Goal: Task Accomplishment & Management: Complete application form

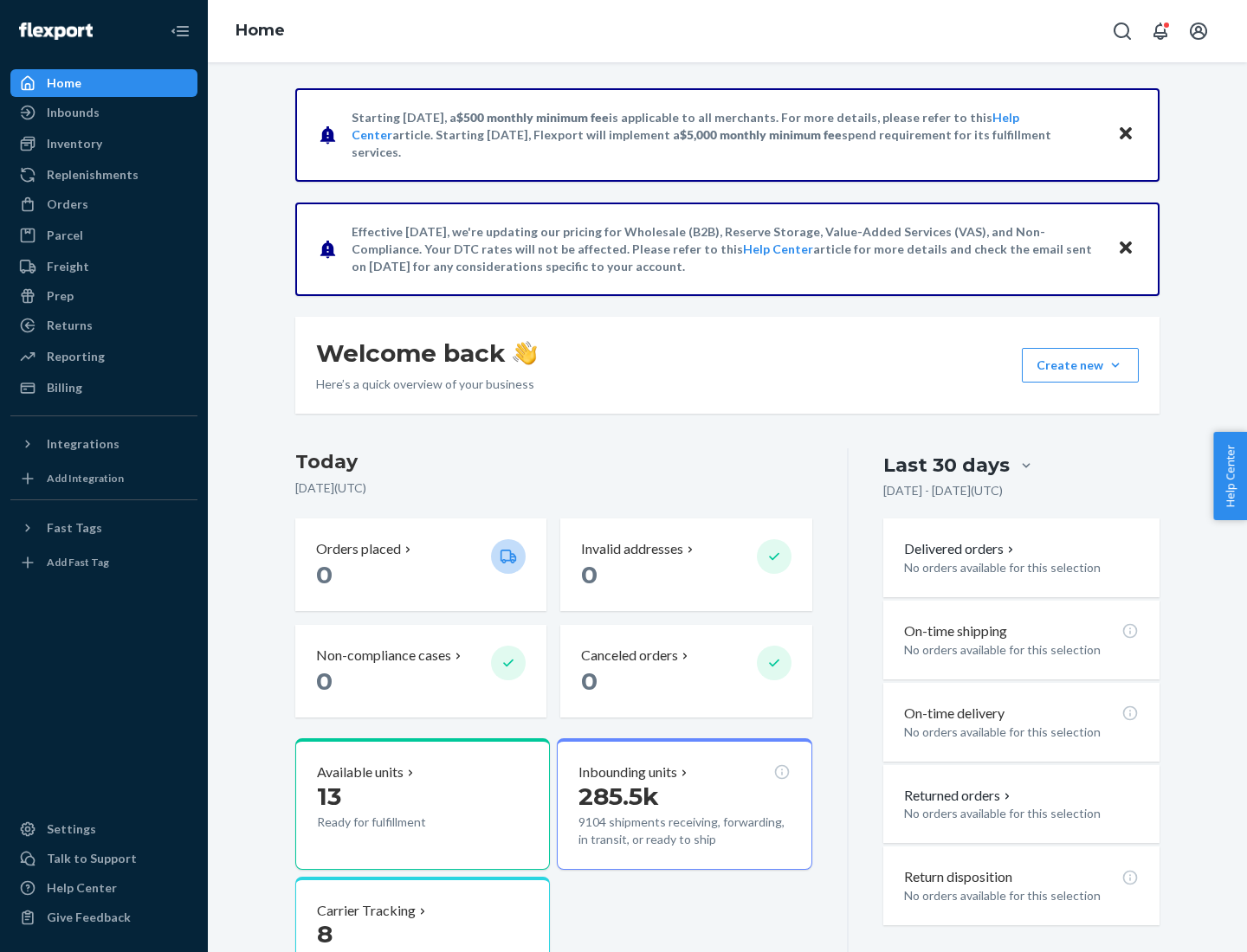
click at [1115, 365] on button "Create new Create new inbound Create new order Create new product" at bounding box center [1080, 365] width 117 height 35
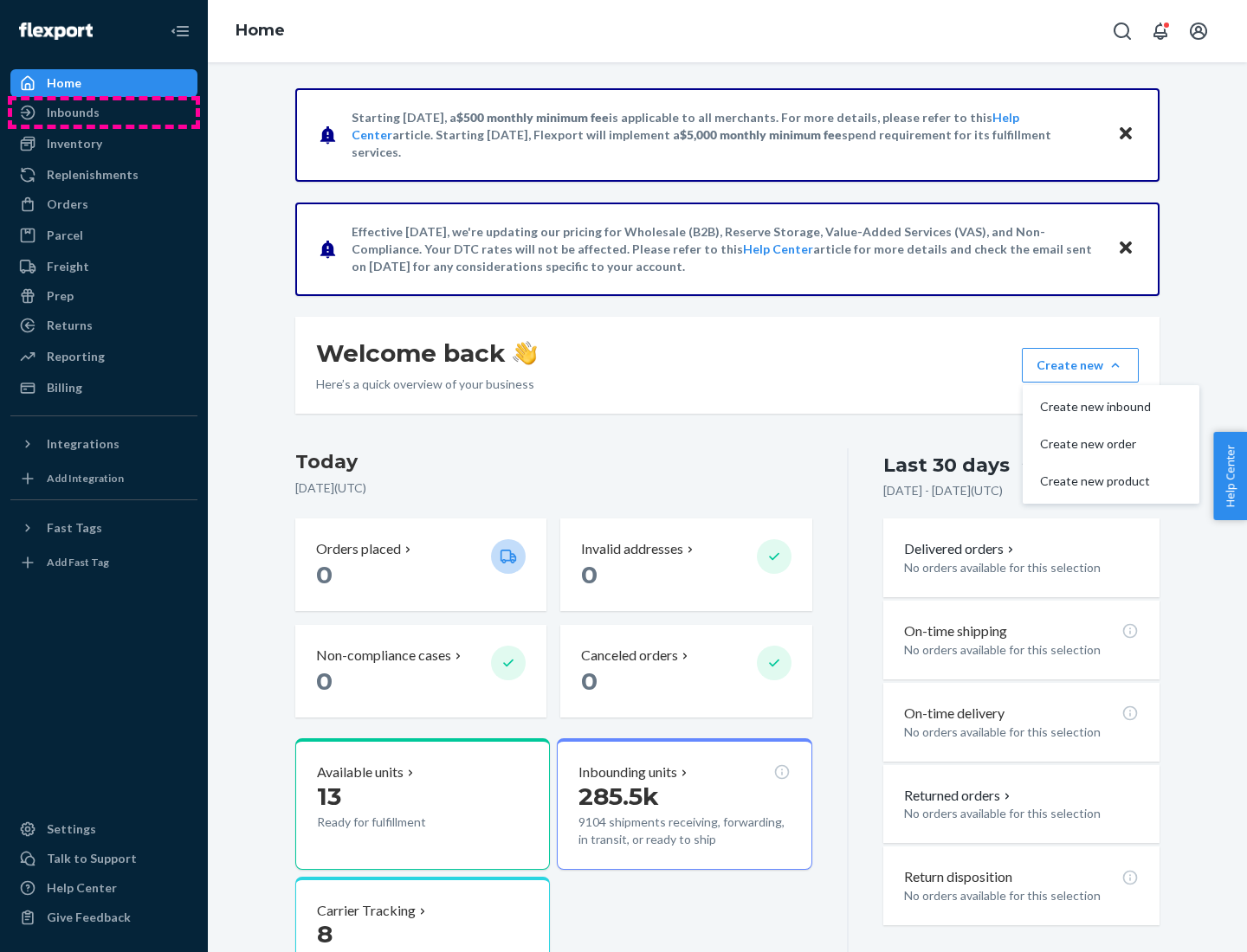
click at [104, 113] on div "Inbounds" at bounding box center [104, 113] width 184 height 25
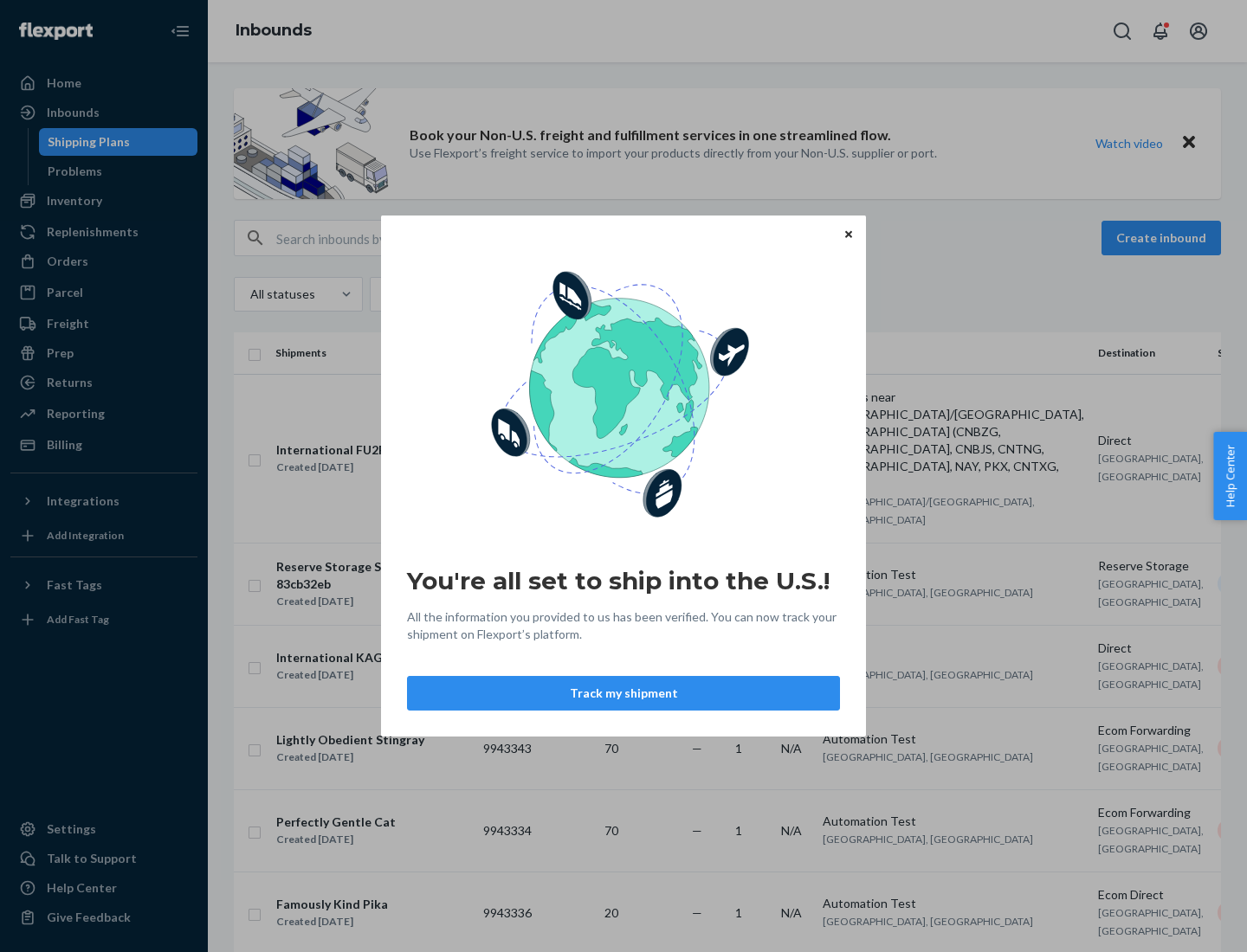
click at [624, 694] on button "Track my shipment" at bounding box center [623, 694] width 432 height 35
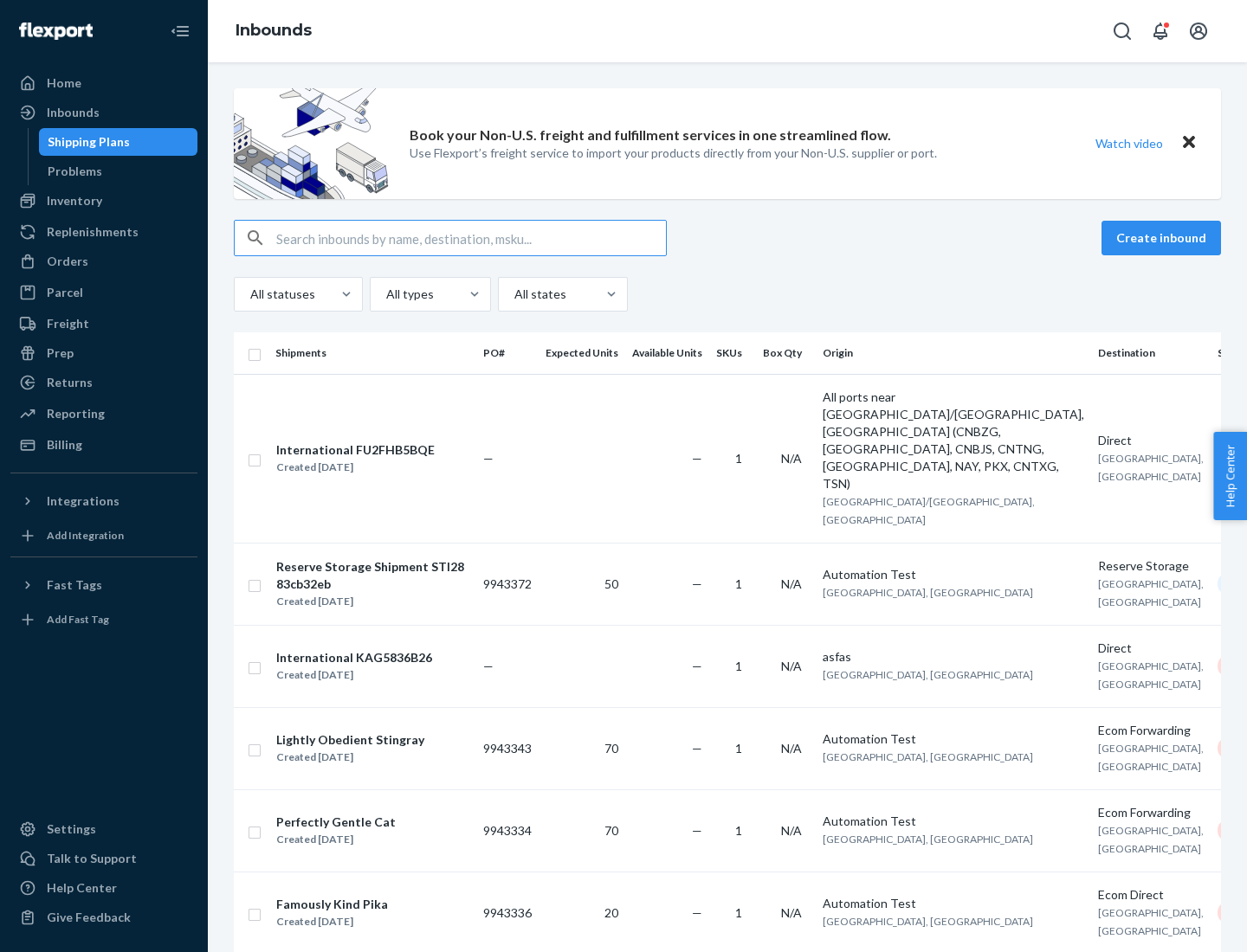
click at [1164, 238] on button "Create inbound" at bounding box center [1161, 238] width 119 height 35
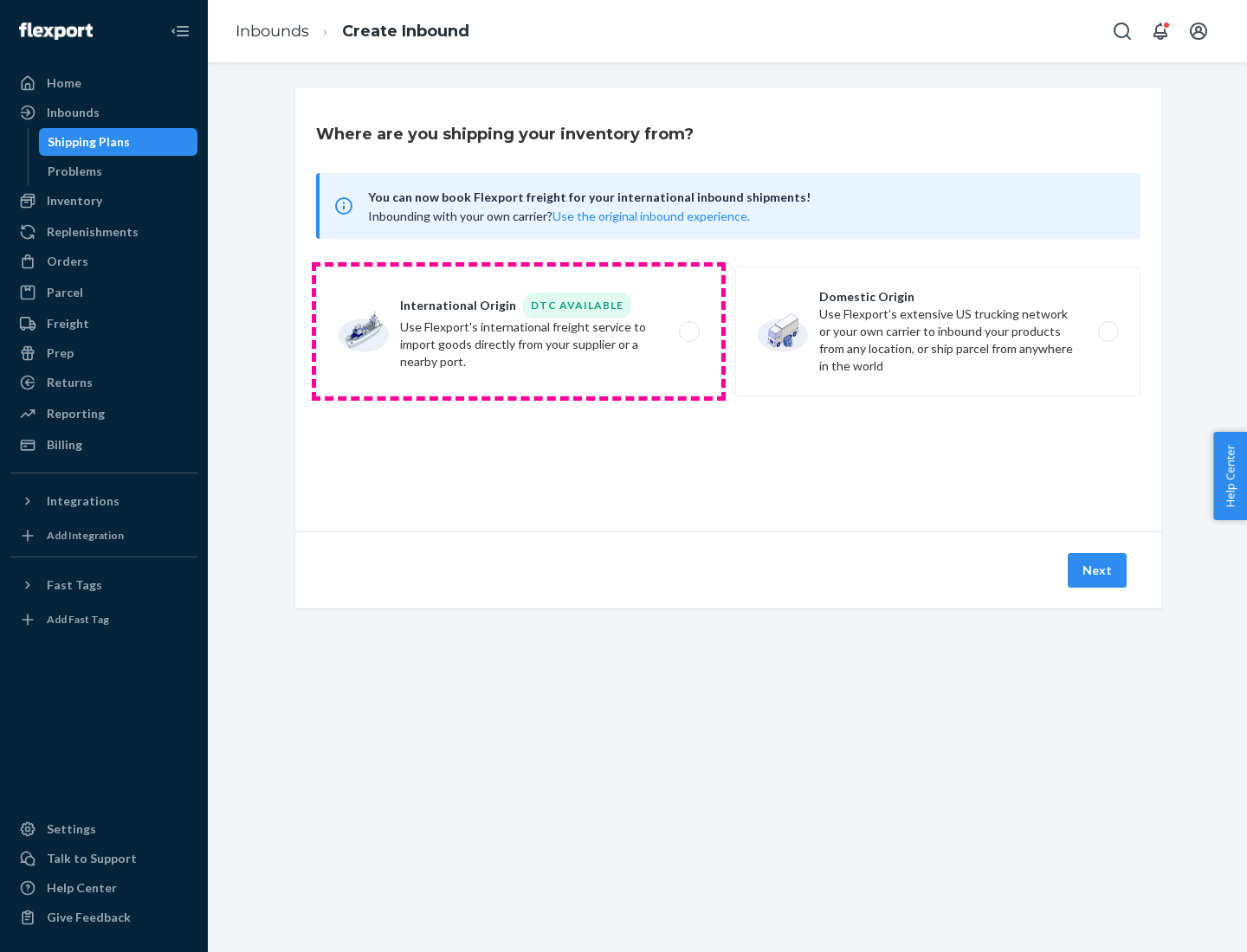
click at [518, 331] on label "International Origin DTC Available Use Flexport's international freight service…" at bounding box center [518, 331] width 405 height 130
click at [688, 331] on input "International Origin DTC Available Use Flexport's international freight service…" at bounding box center [694, 332] width 11 height 11
radio input "true"
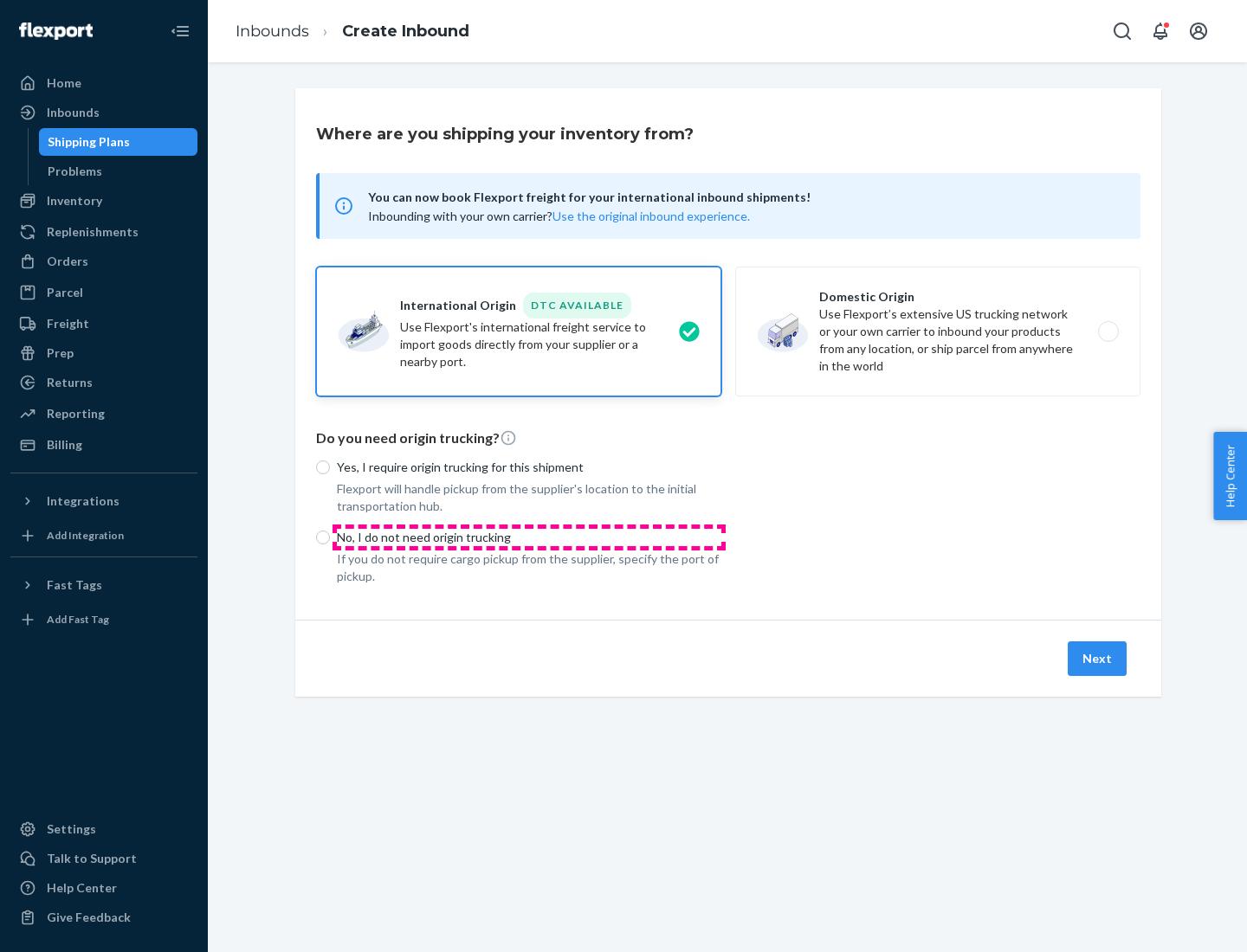
click at [529, 537] on p "No, I do not need origin trucking" at bounding box center [529, 538] width 384 height 17
click at [330, 537] on input "No, I do not need origin trucking" at bounding box center [323, 538] width 14 height 14
radio input "true"
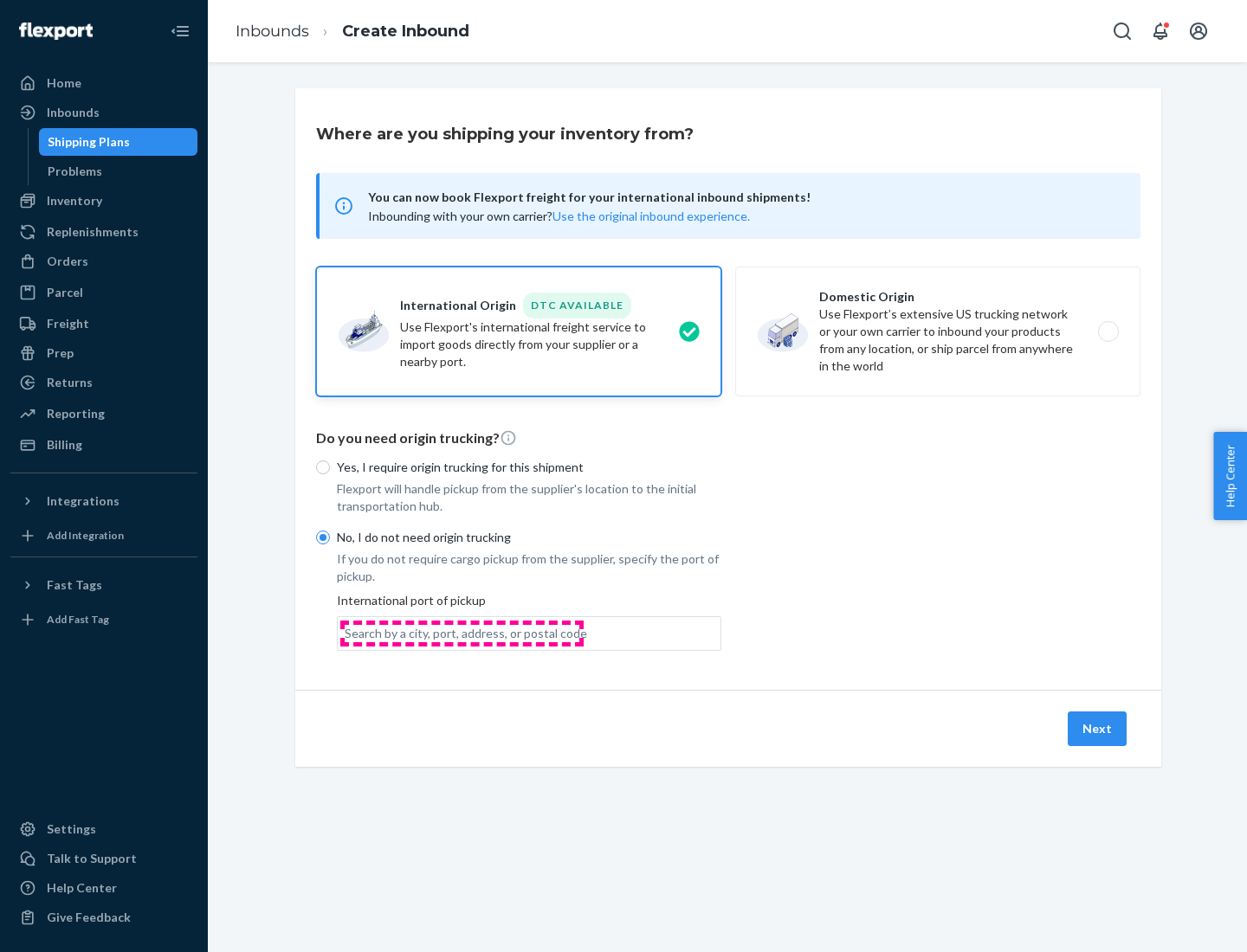
click at [462, 633] on div "Search by a city, port, address, or postal code" at bounding box center [465, 634] width 242 height 17
click at [346, 633] on input "Search by a city, port, address, or postal code" at bounding box center [345, 634] width 2 height 17
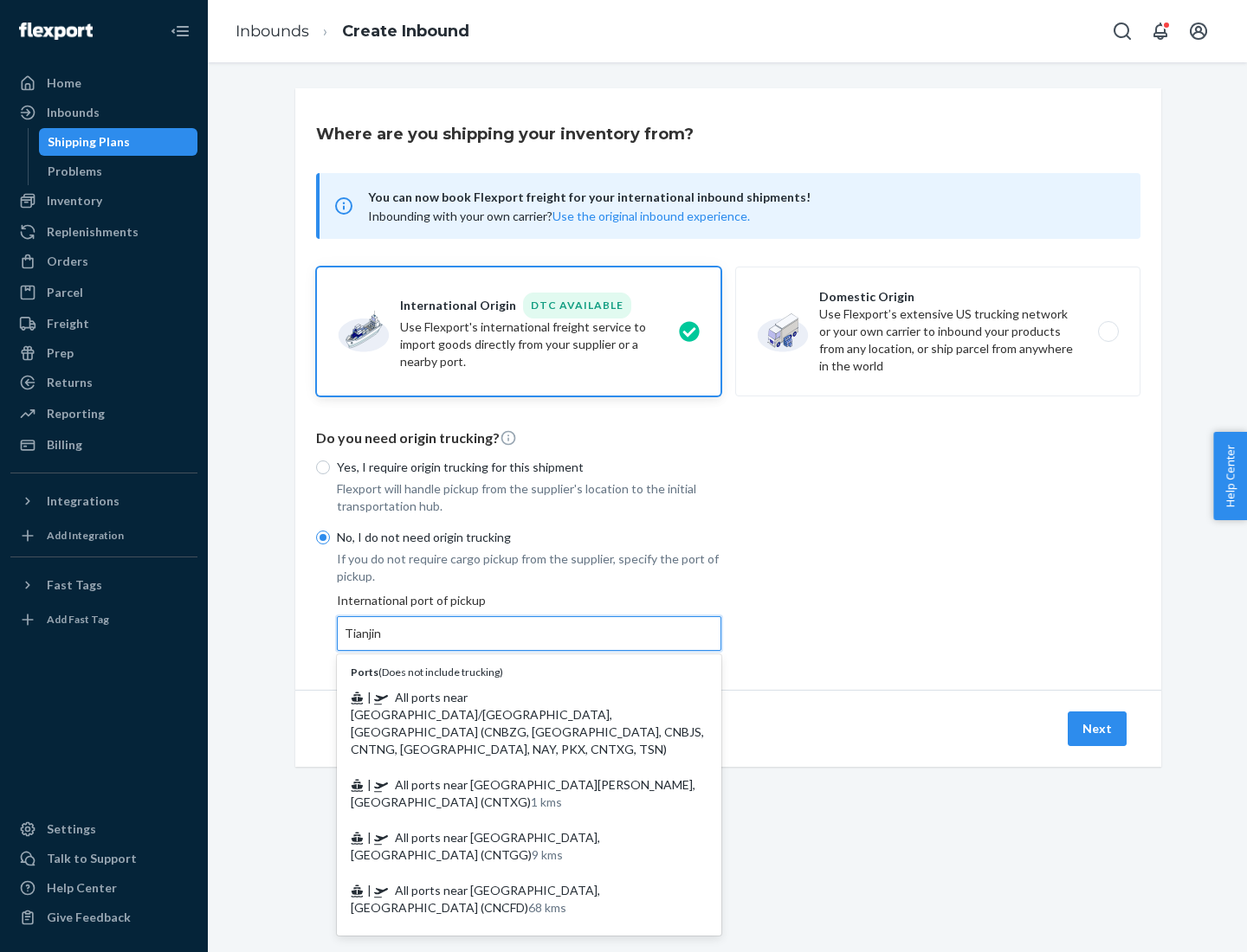
click at [512, 697] on span "| All ports near [GEOGRAPHIC_DATA]/[GEOGRAPHIC_DATA], [GEOGRAPHIC_DATA] (CNBZG,…" at bounding box center [527, 723] width 353 height 66
click at [382, 643] on input "Tianjin" at bounding box center [363, 634] width 38 height 17
type input "All ports near [GEOGRAPHIC_DATA]/[GEOGRAPHIC_DATA], [GEOGRAPHIC_DATA] (CNBZG, […"
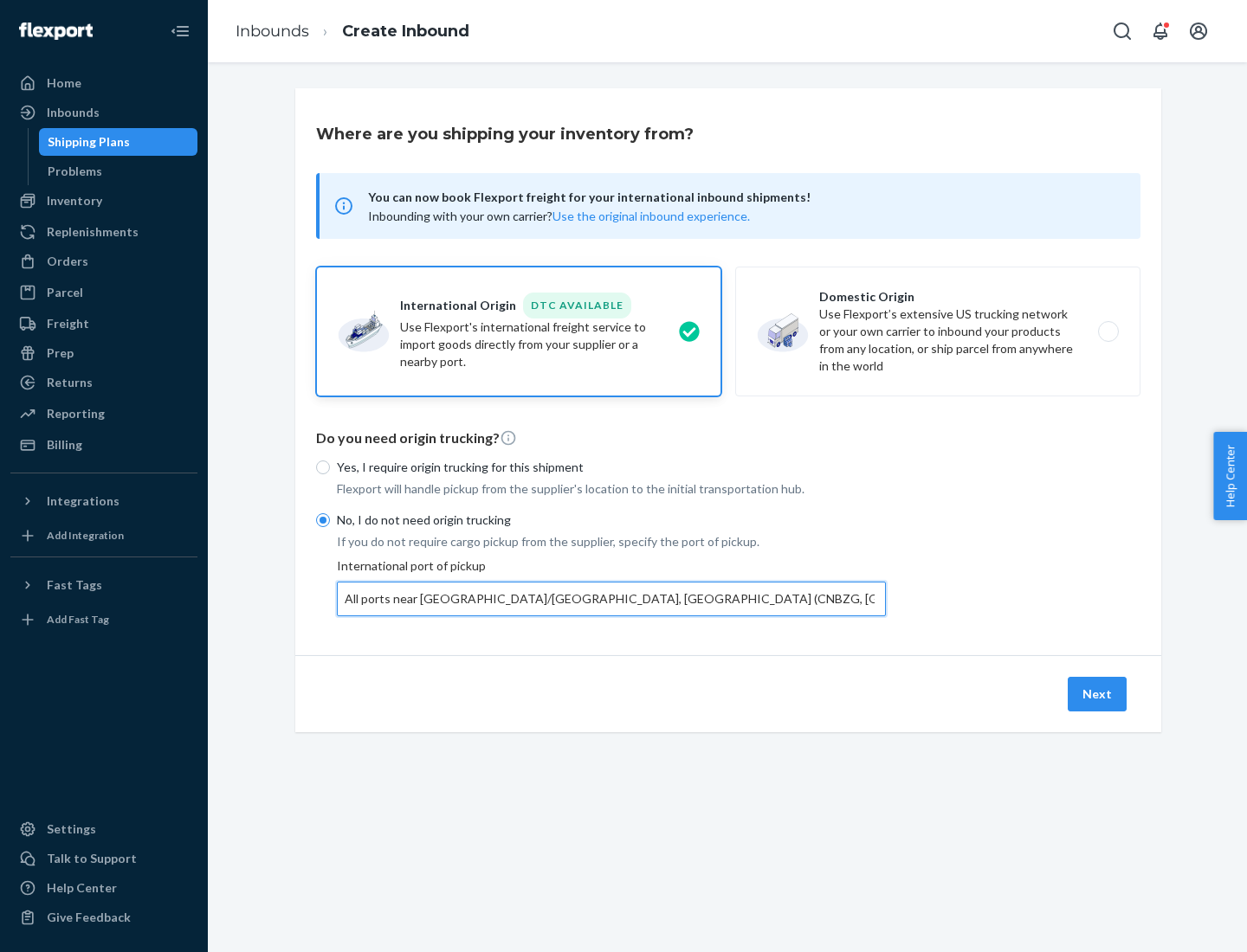
click at [1098, 694] on button "Next" at bounding box center [1097, 695] width 59 height 35
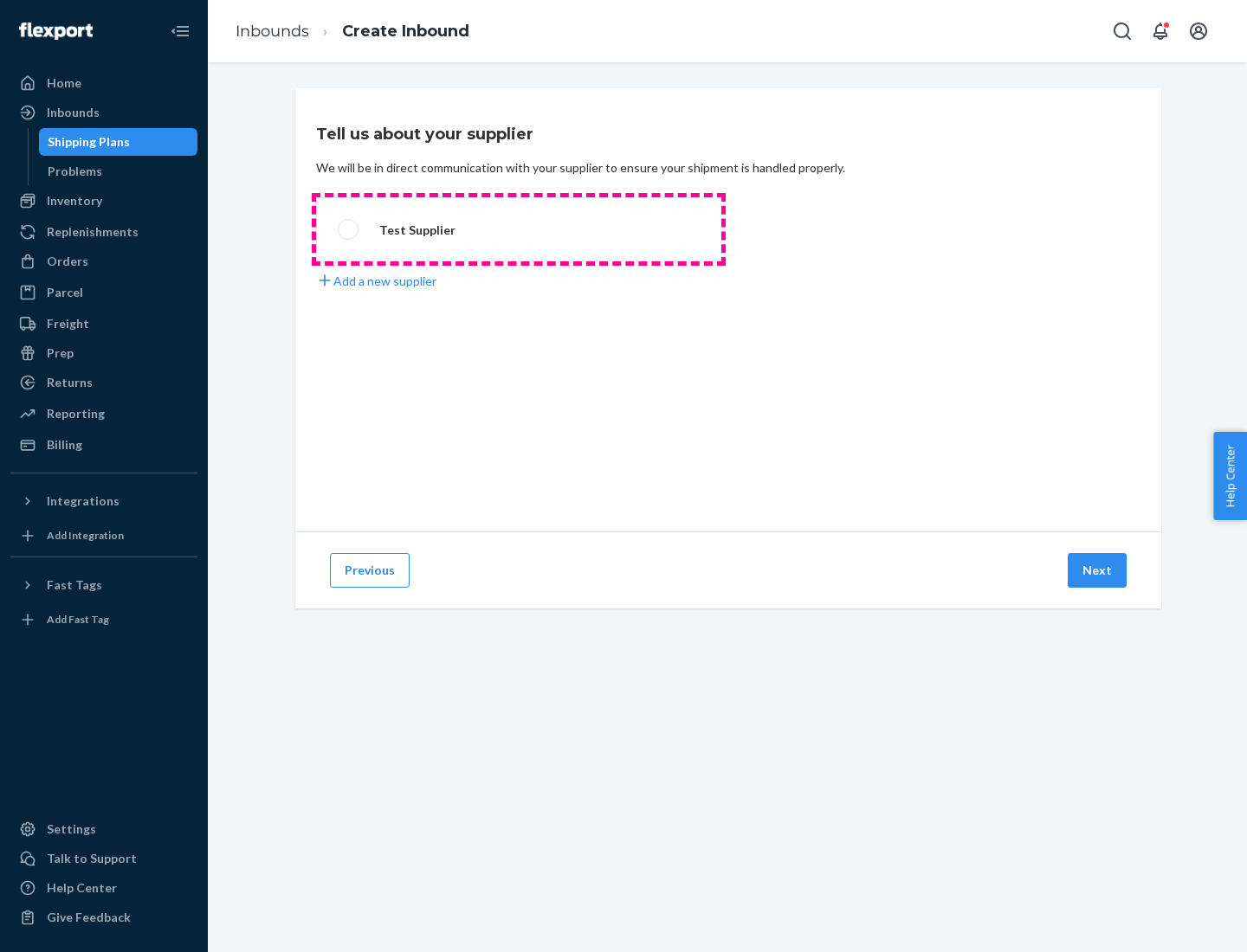
click at [518, 229] on label "Test Supplier" at bounding box center [518, 230] width 405 height 64
click at [349, 229] on input "Test Supplier" at bounding box center [343, 230] width 11 height 11
radio input "true"
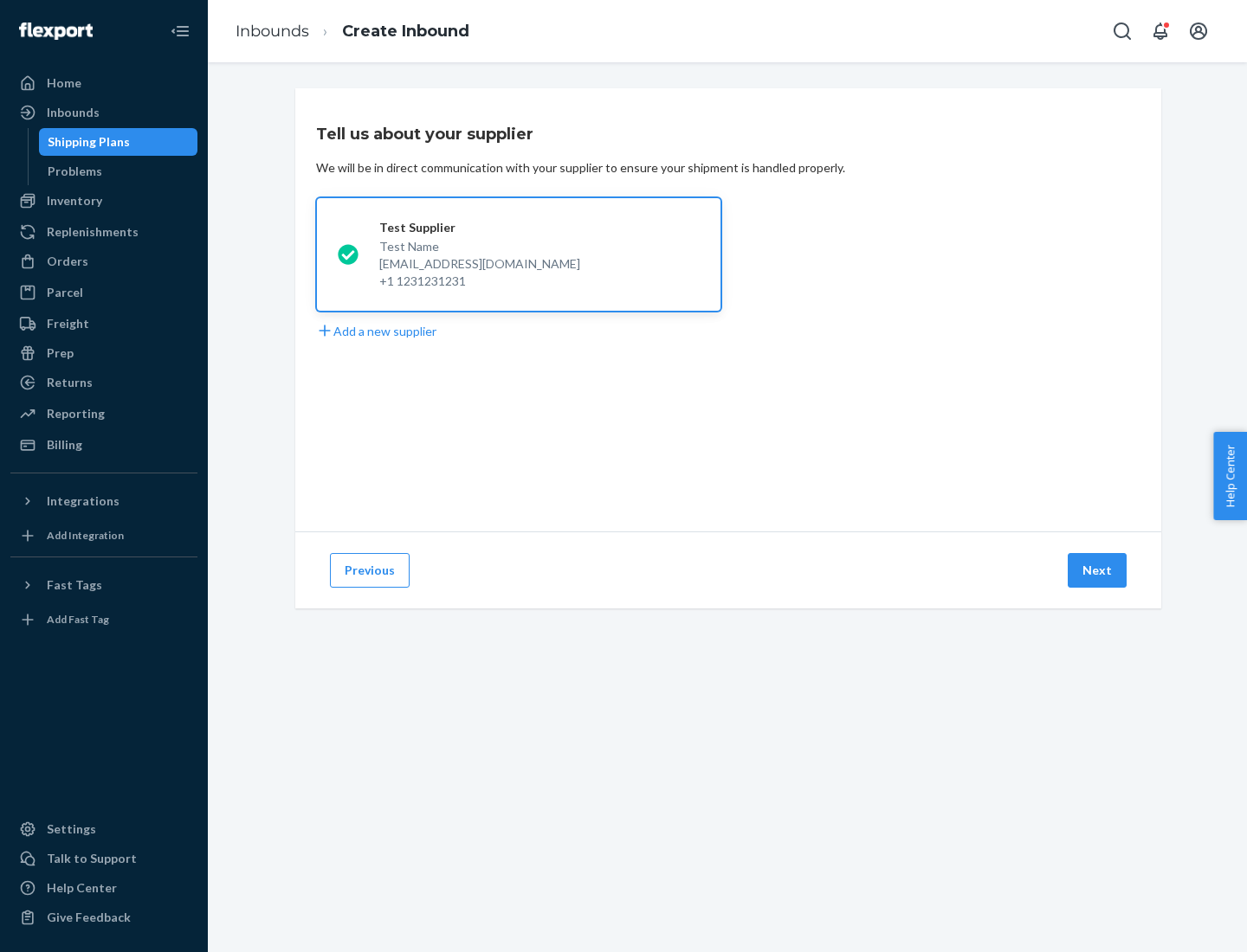
click at [1098, 571] on button "Next" at bounding box center [1097, 571] width 59 height 35
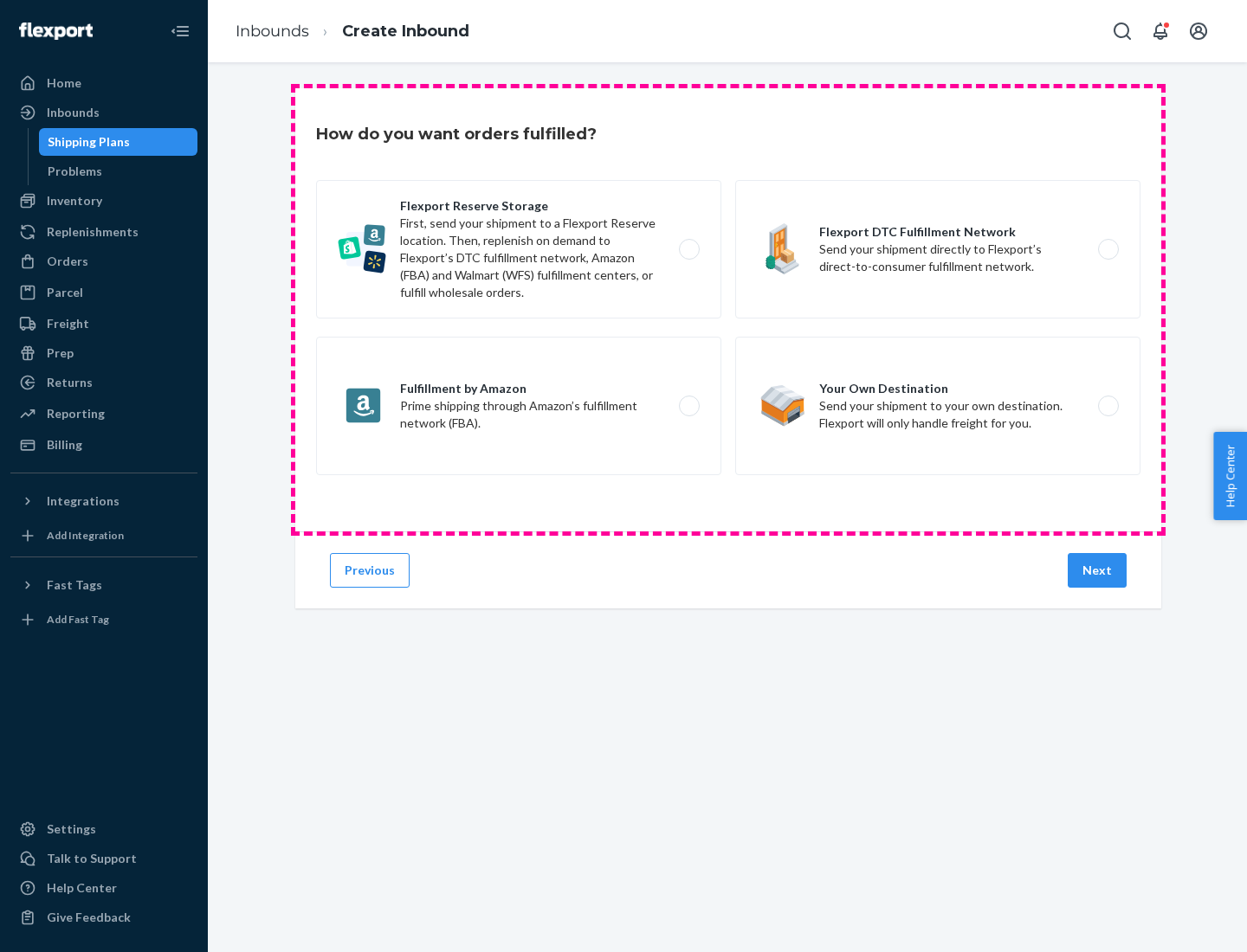
click at [728, 310] on div "Flexport Reserve Storage First, send your shipment to a Flexport Reserve locati…" at bounding box center [728, 329] width 824 height 300
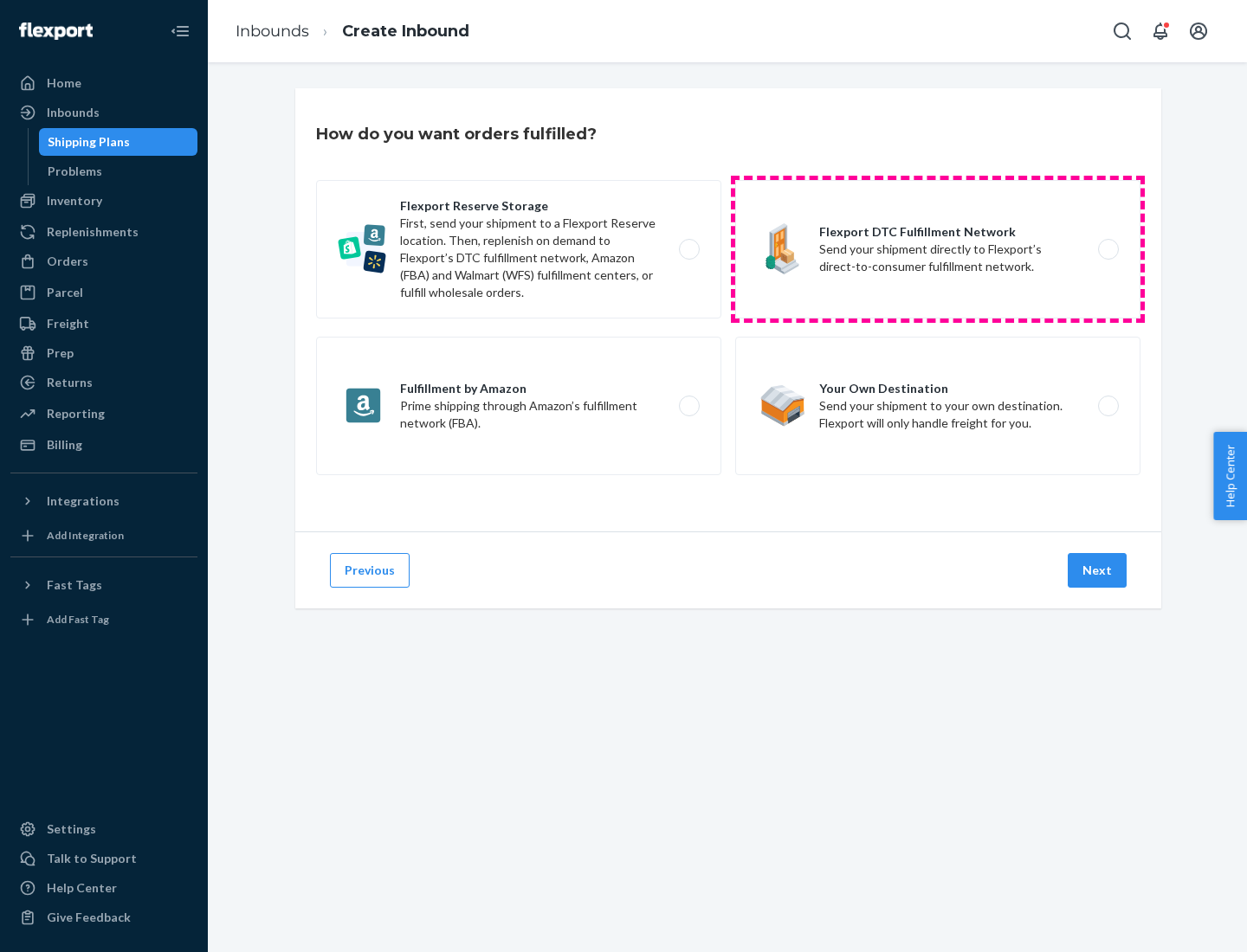
click at [938, 250] on label "Flexport DTC Fulfillment Network Send your shipment directly to Flexport’s dire…" at bounding box center [938, 249] width 405 height 138
click at [1107, 250] on input "Flexport DTC Fulfillment Network Send your shipment directly to Flexport’s dire…" at bounding box center [1113, 250] width 11 height 11
radio input "true"
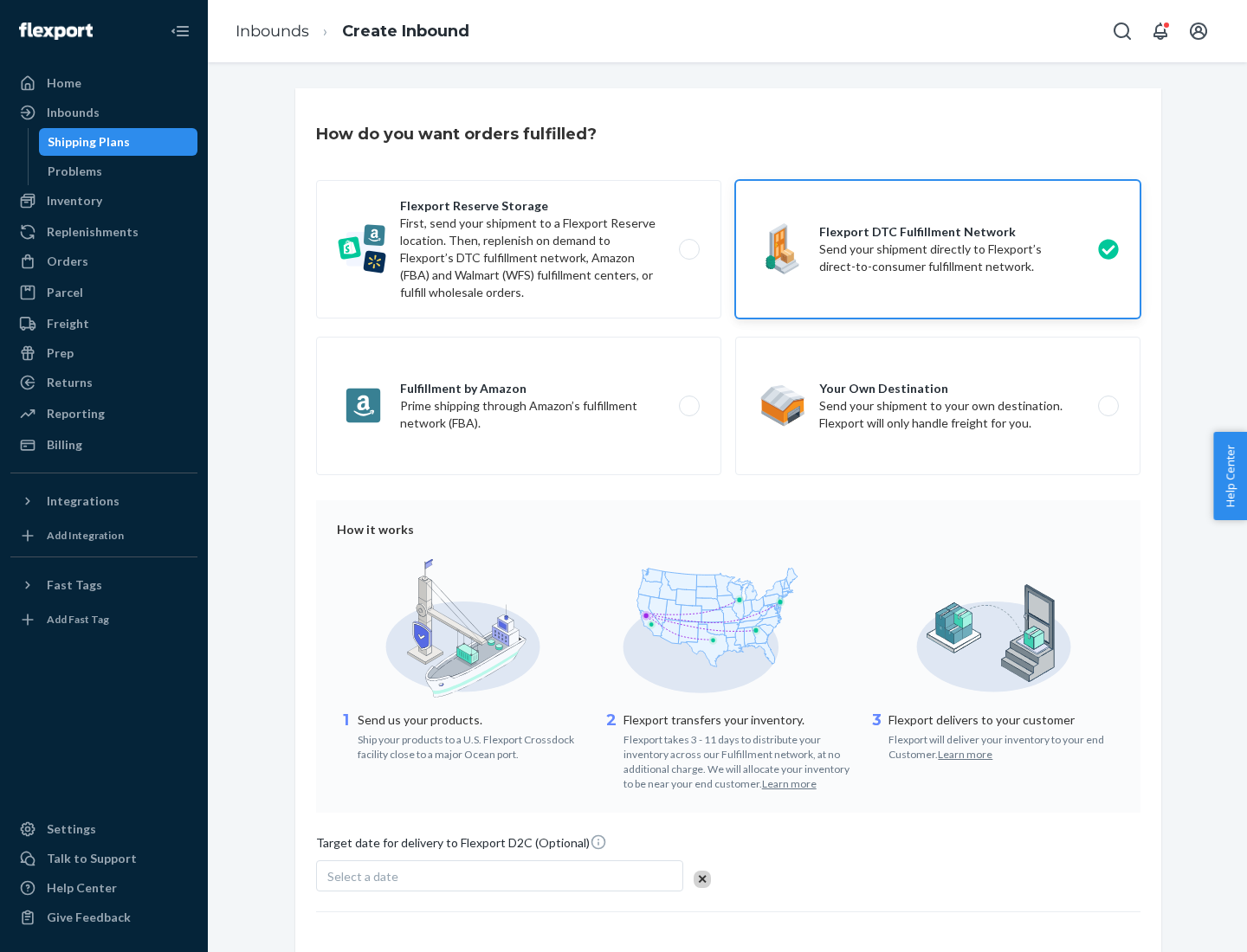
scroll to position [128, 0]
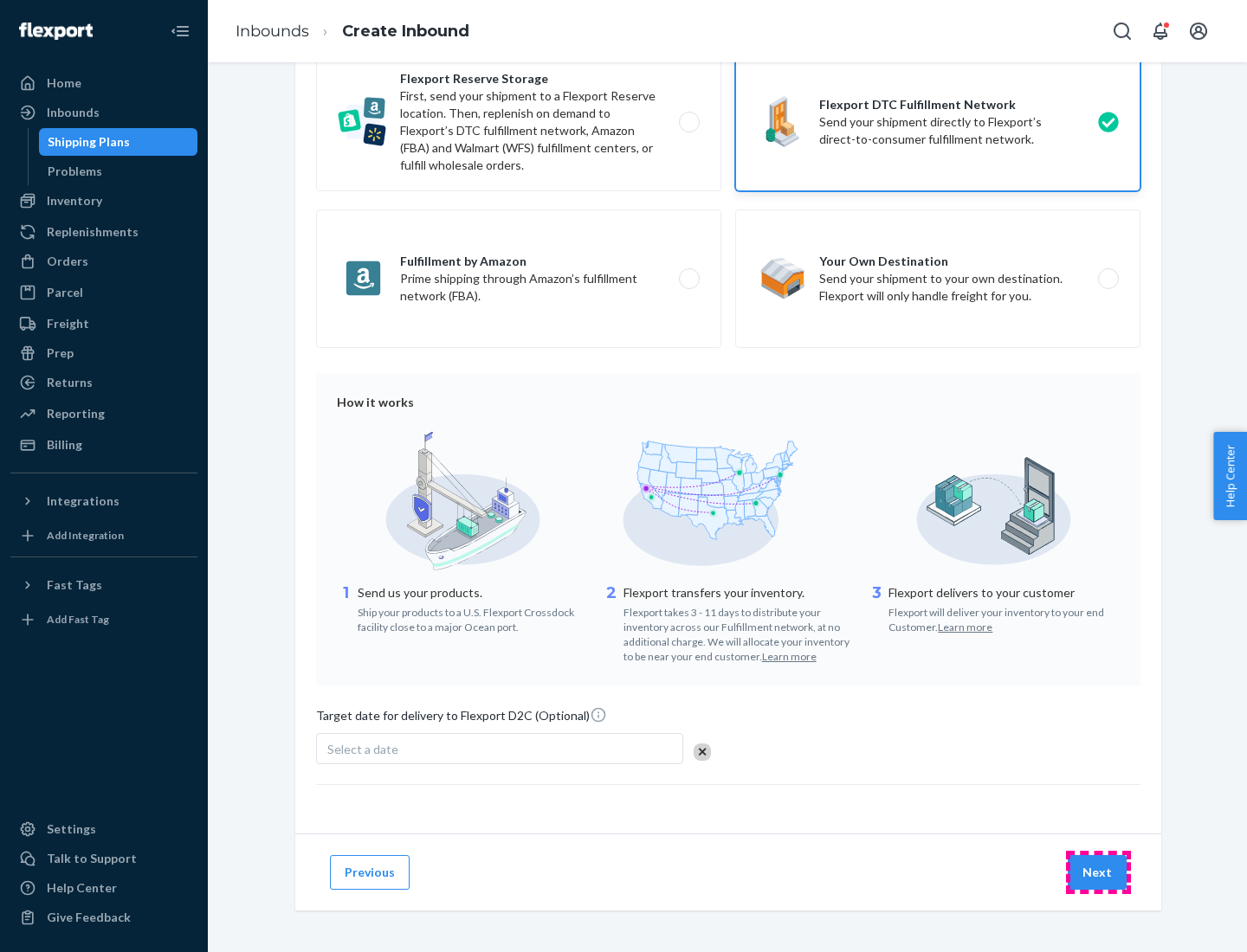
click at [1098, 872] on button "Next" at bounding box center [1097, 873] width 59 height 35
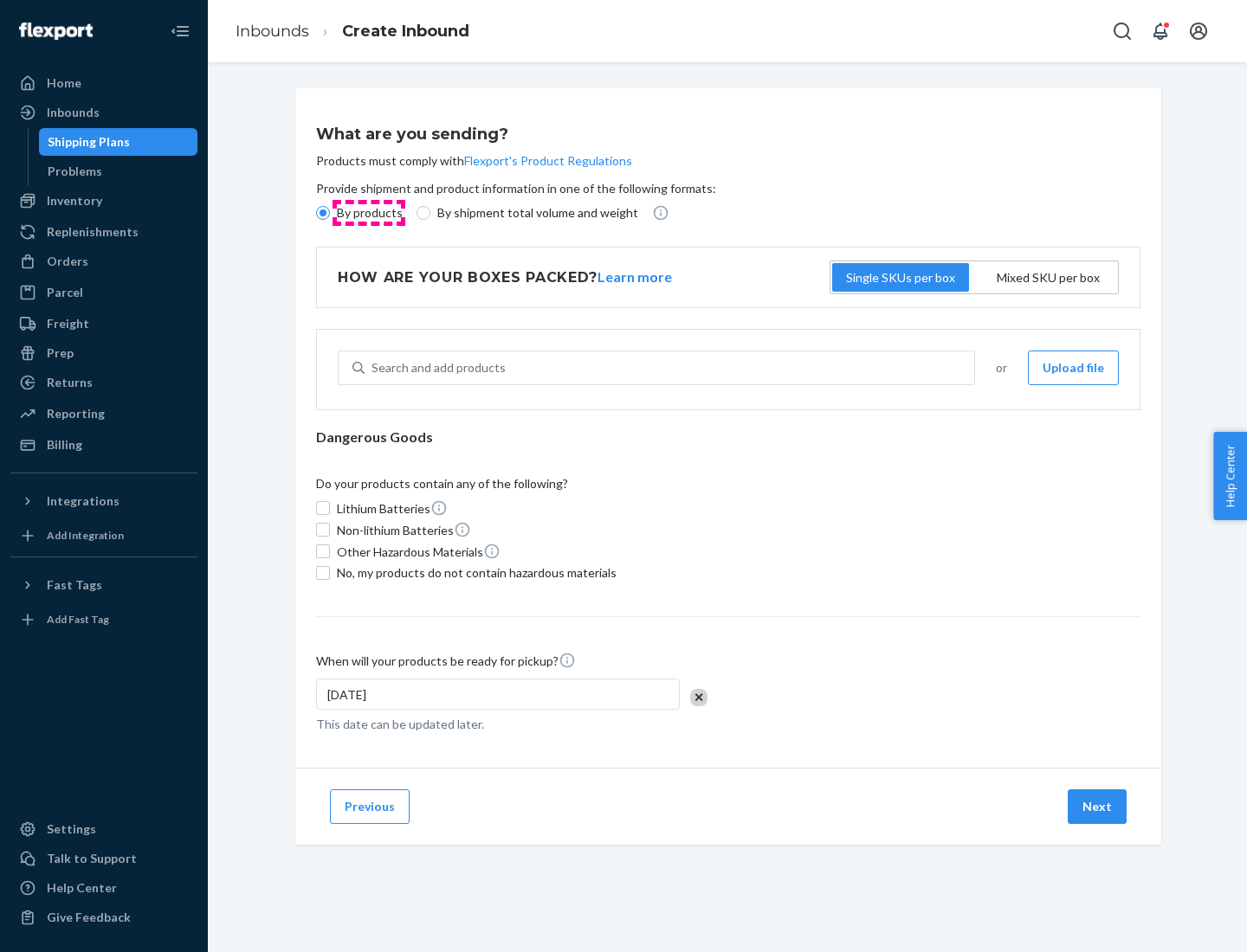
click at [368, 213] on p "By products" at bounding box center [370, 213] width 66 height 17
click at [330, 213] on input "By products" at bounding box center [323, 213] width 14 height 14
click at [435, 368] on div "Search and add products" at bounding box center [439, 368] width 134 height 17
click at [373, 368] on input "Search and add products" at bounding box center [373, 368] width 2 height 17
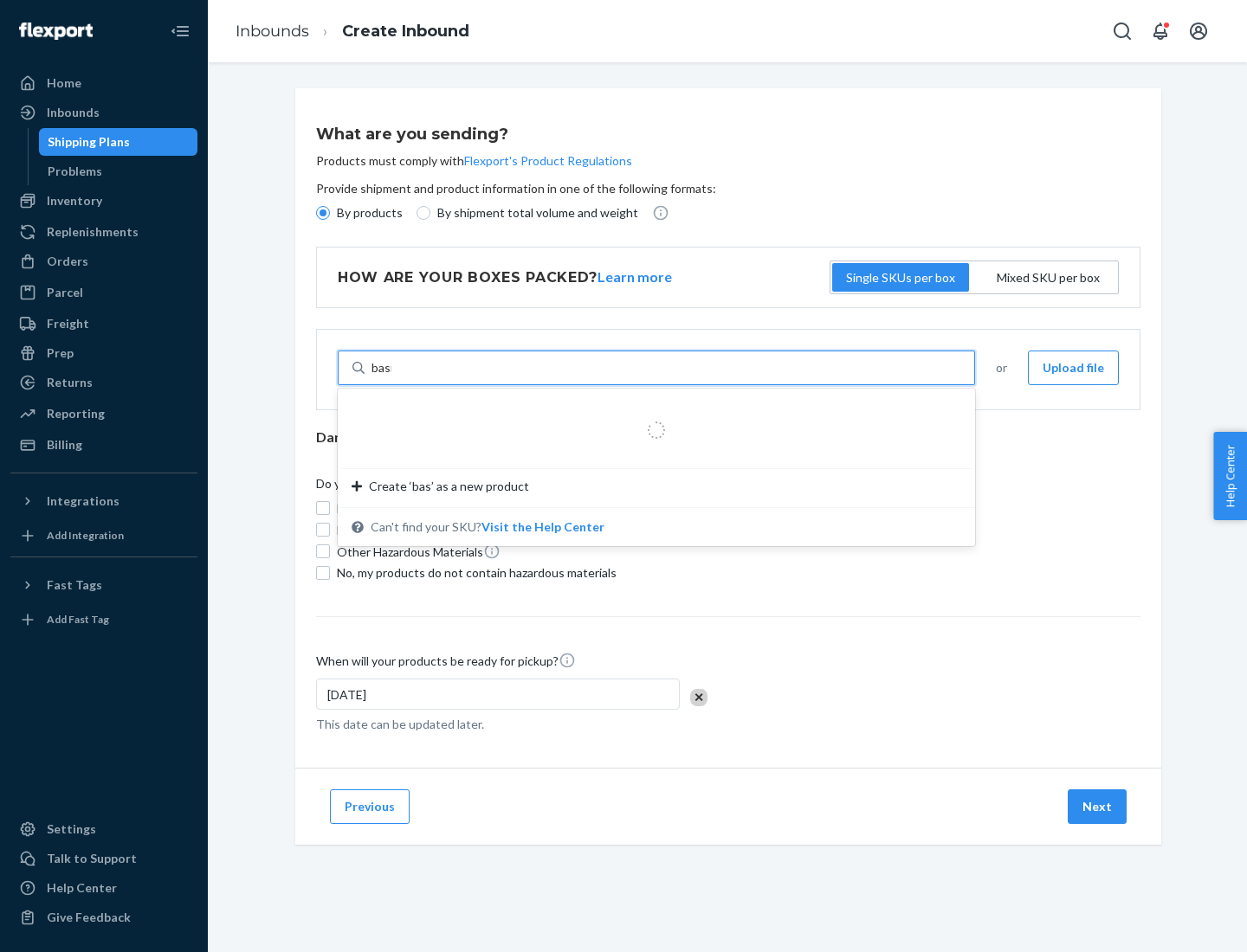
type input "basic"
click at [650, 410] on div "Basic Test Product 1" at bounding box center [649, 410] width 596 height 17
click at [400, 377] on input "basic" at bounding box center [386, 368] width 28 height 17
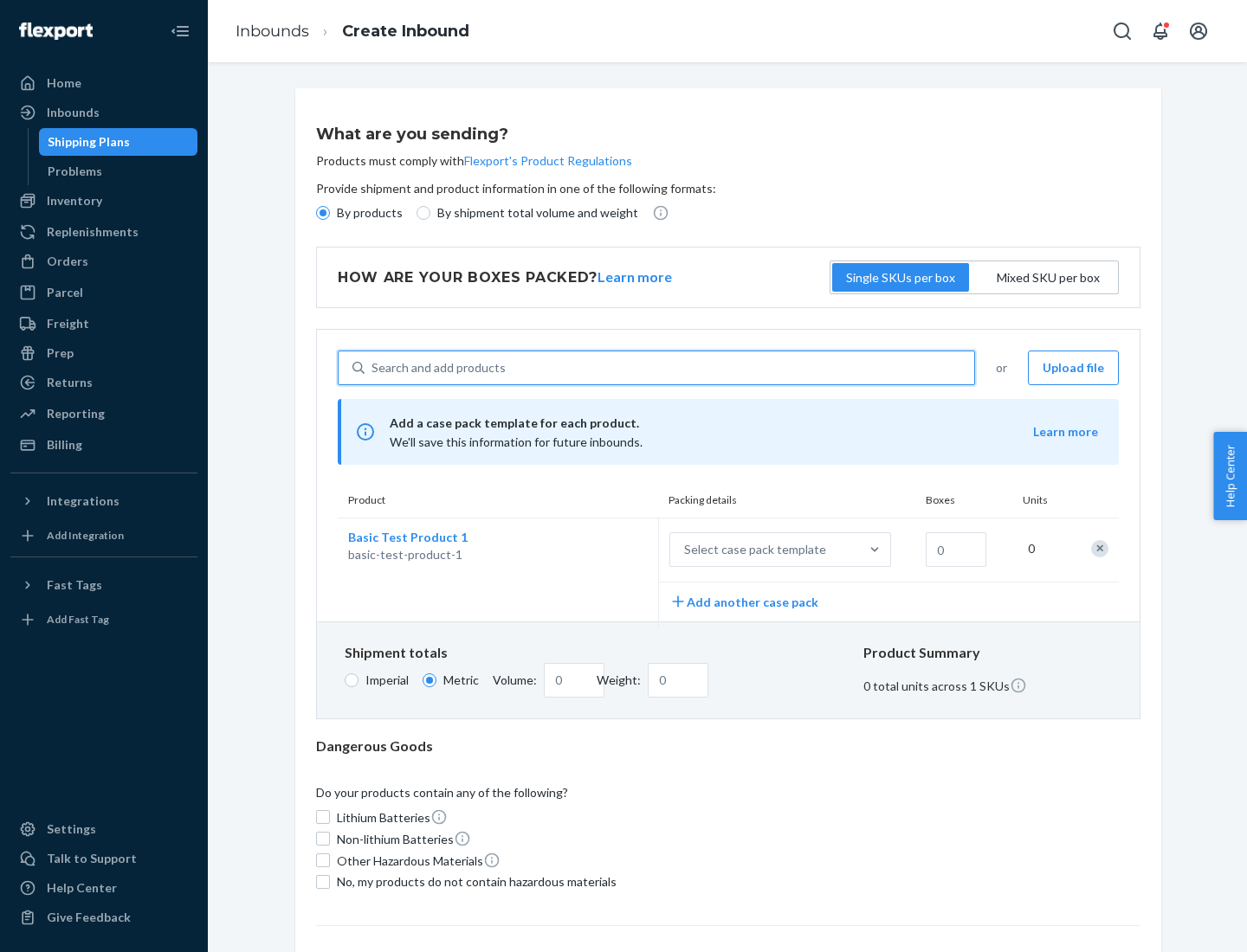
scroll to position [43, 0]
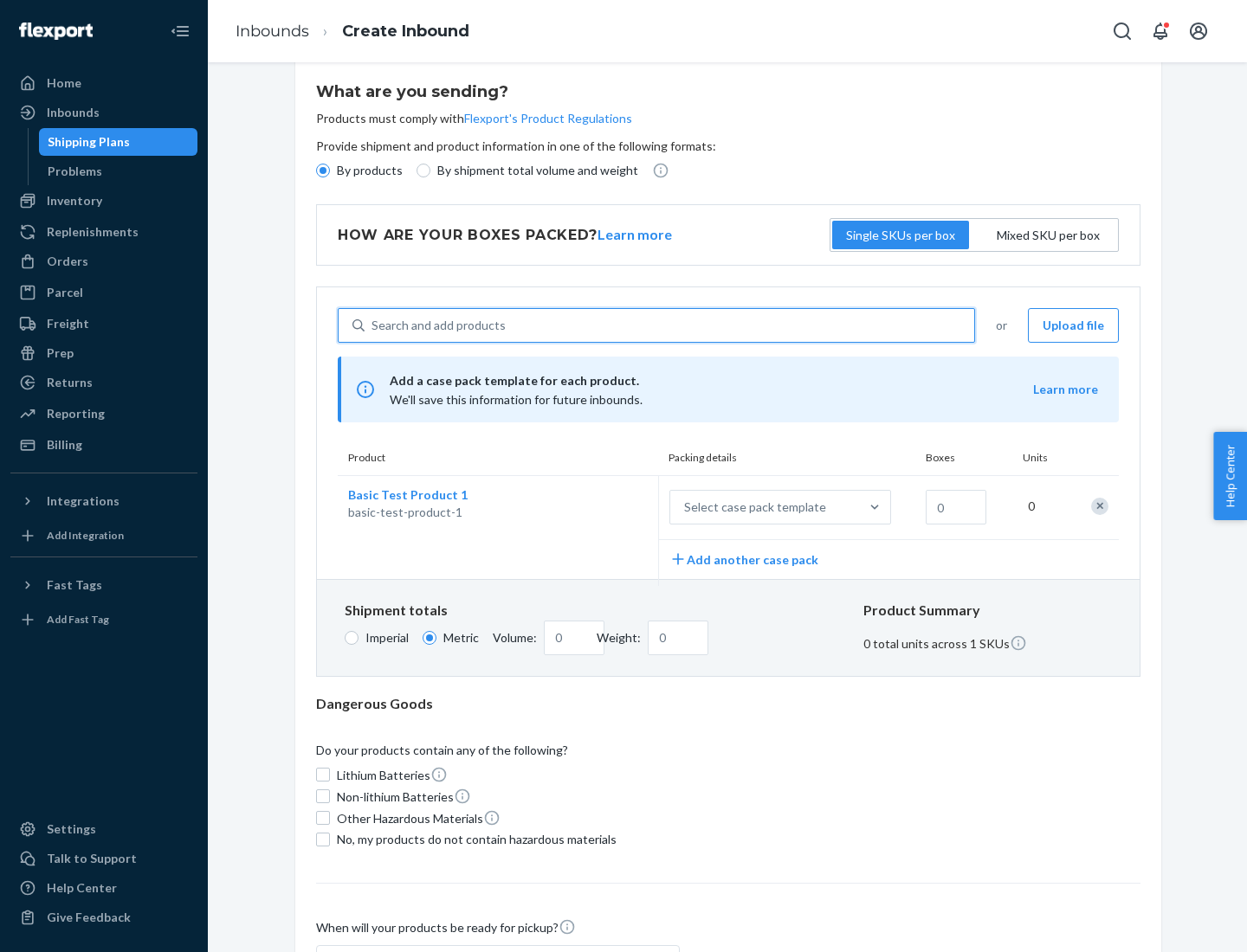
click at [751, 507] on div "Select case pack template" at bounding box center [755, 507] width 142 height 17
click at [598, 507] on input "Select case pack template" at bounding box center [598, 507] width 0 height 0
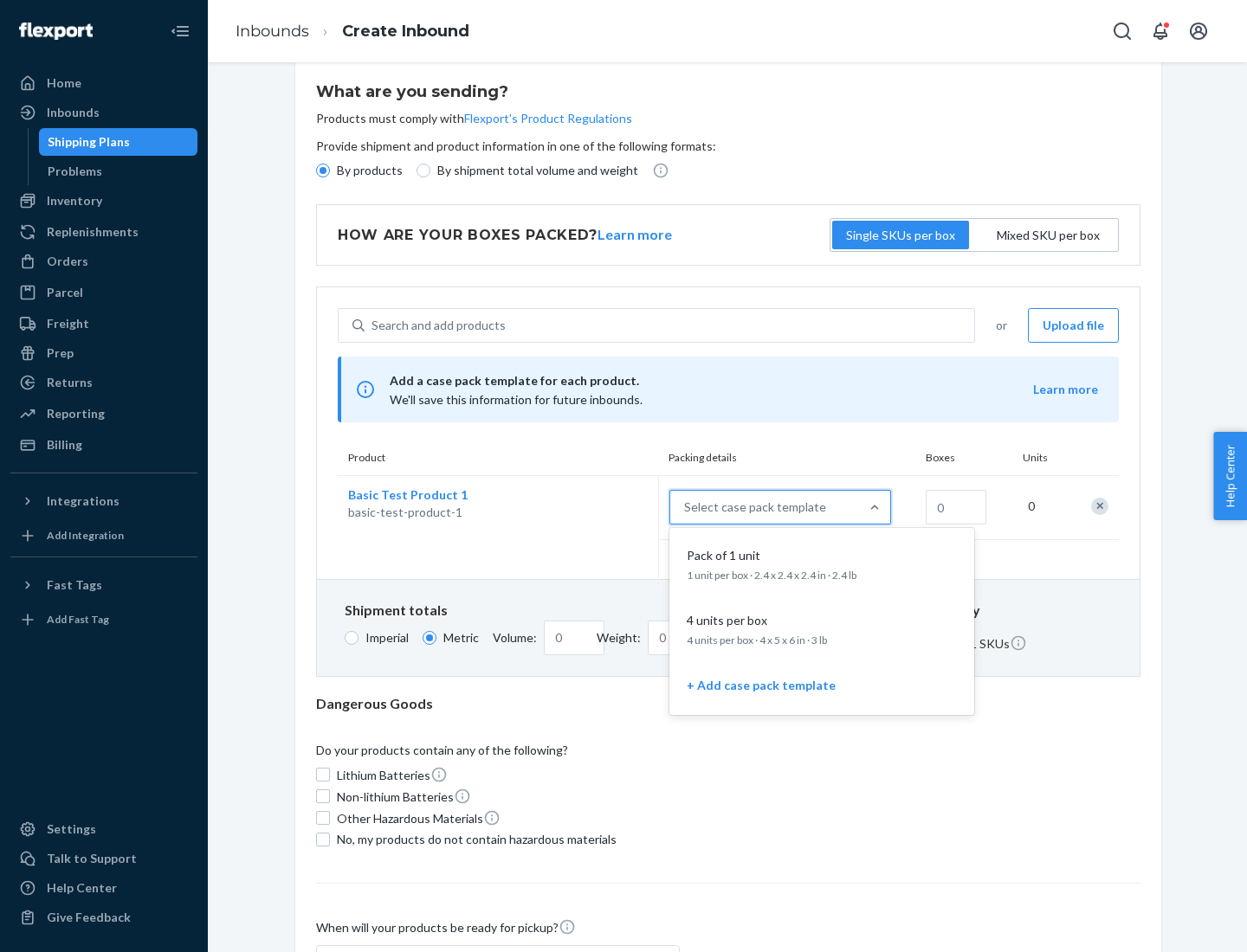
scroll to position [99, 0]
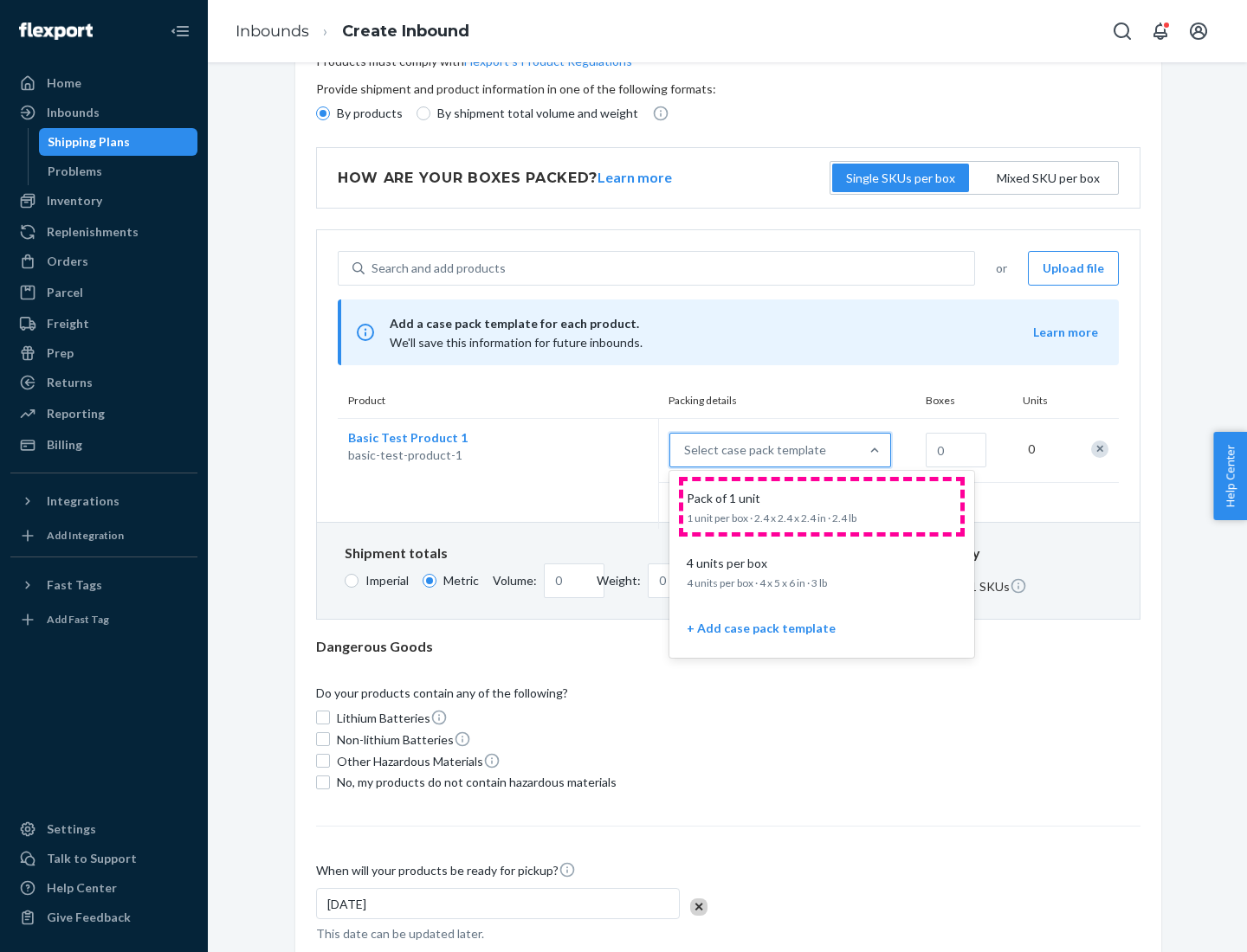
click at [821, 506] on div "Pack of 1 unit" at bounding box center [817, 499] width 277 height 17
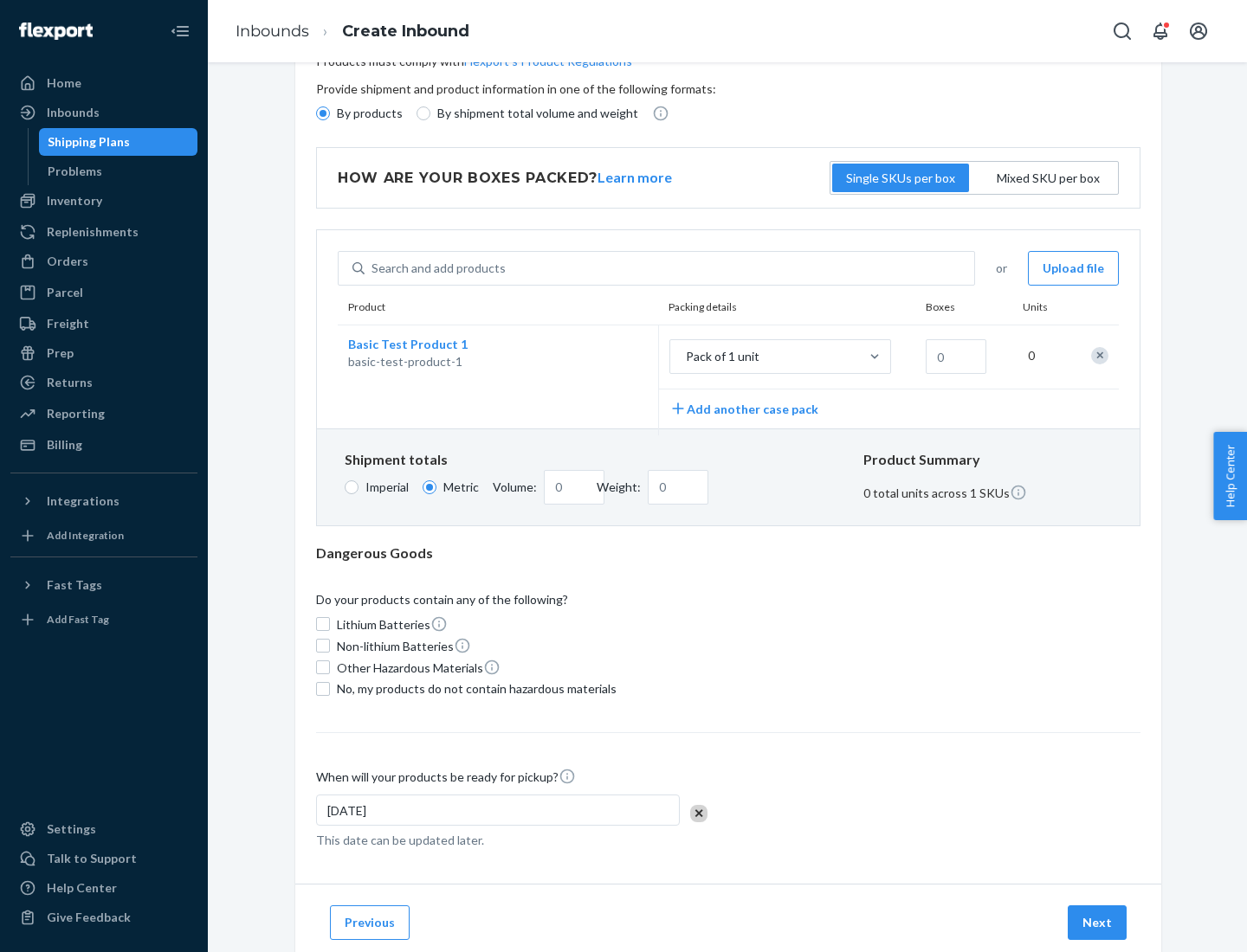
scroll to position [0, 0]
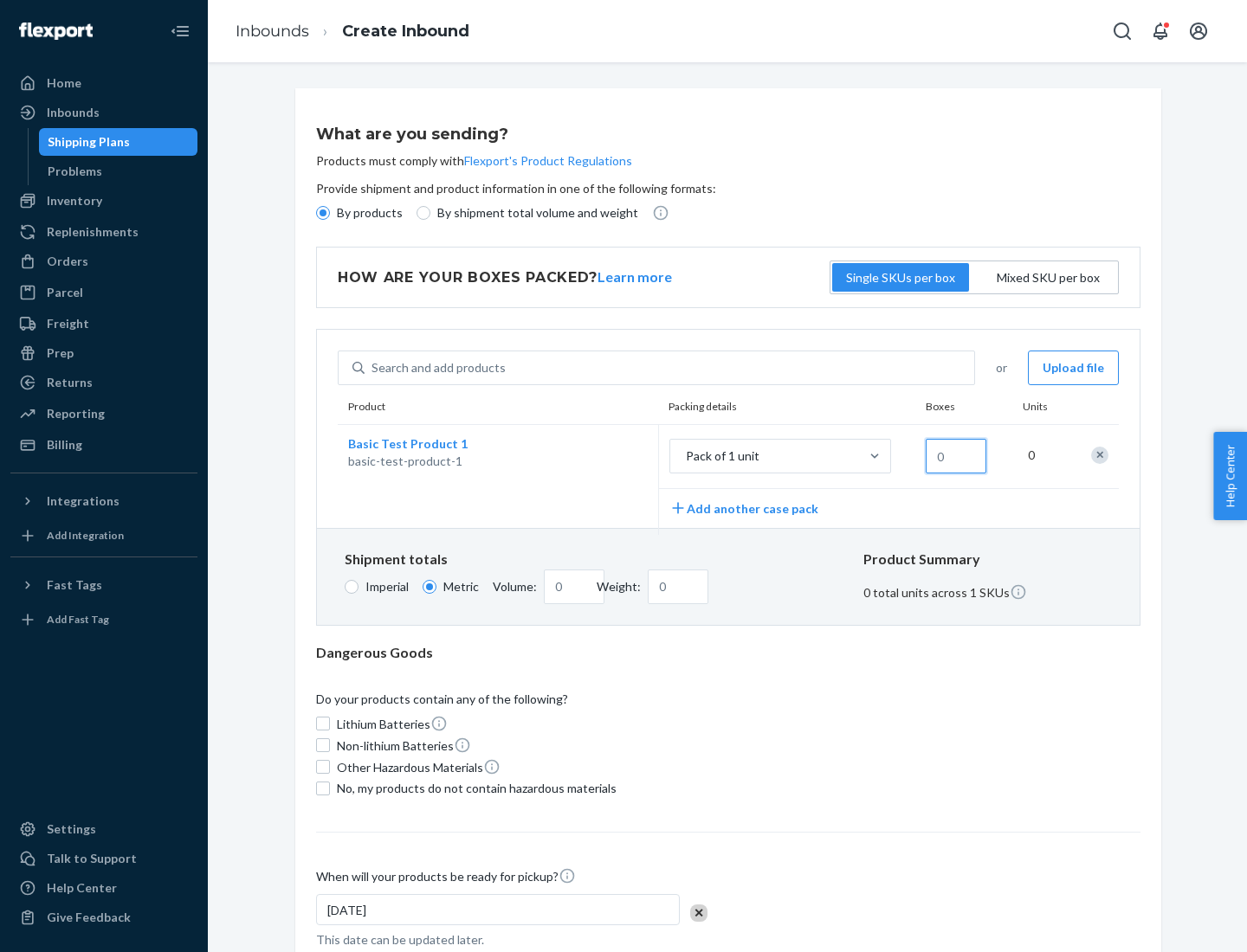
type input "1.09"
type input "1"
type input "10.89"
type input "10"
type input "0.02"
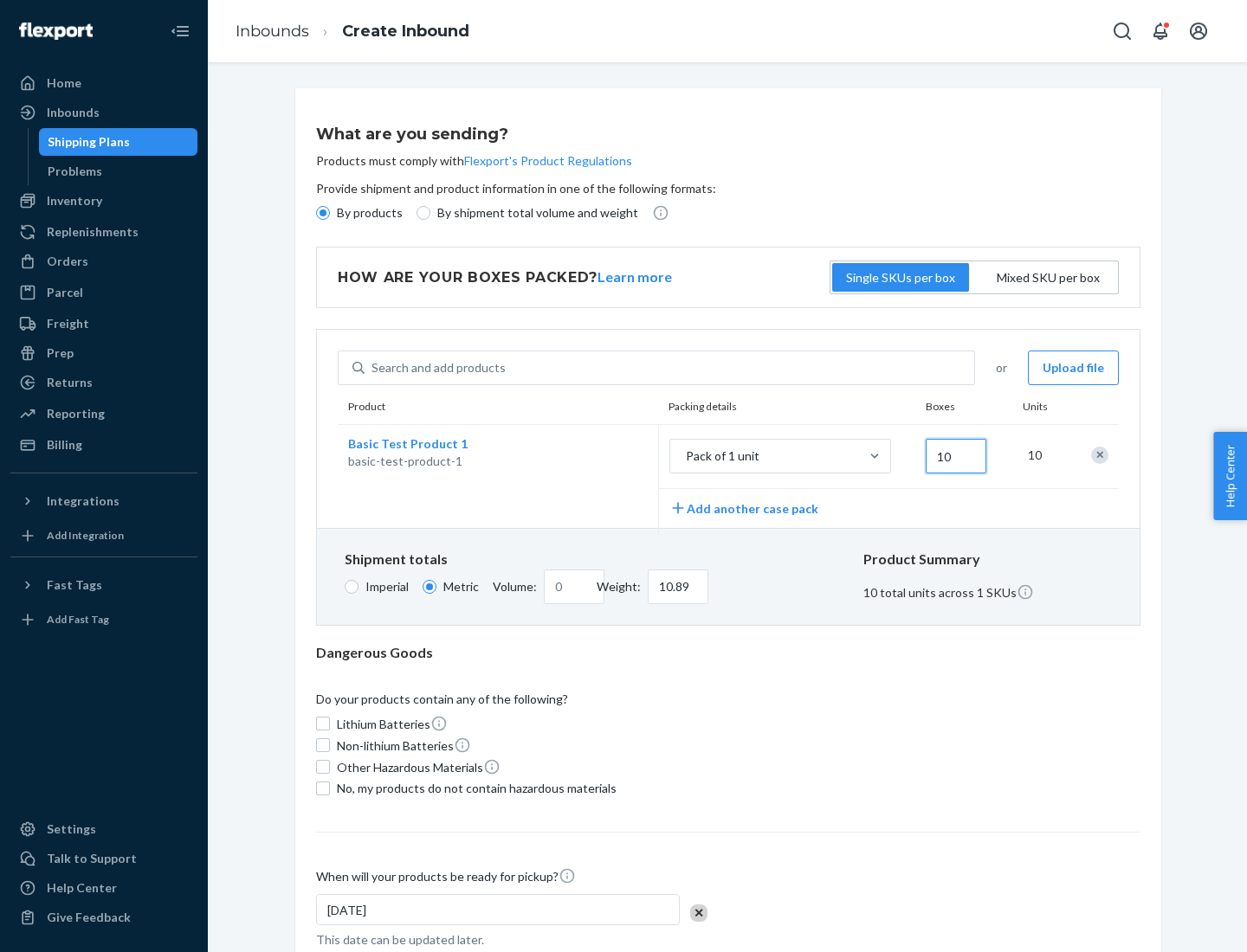
type input "108.86"
type input "100"
type input "0.23"
type input "1088.62"
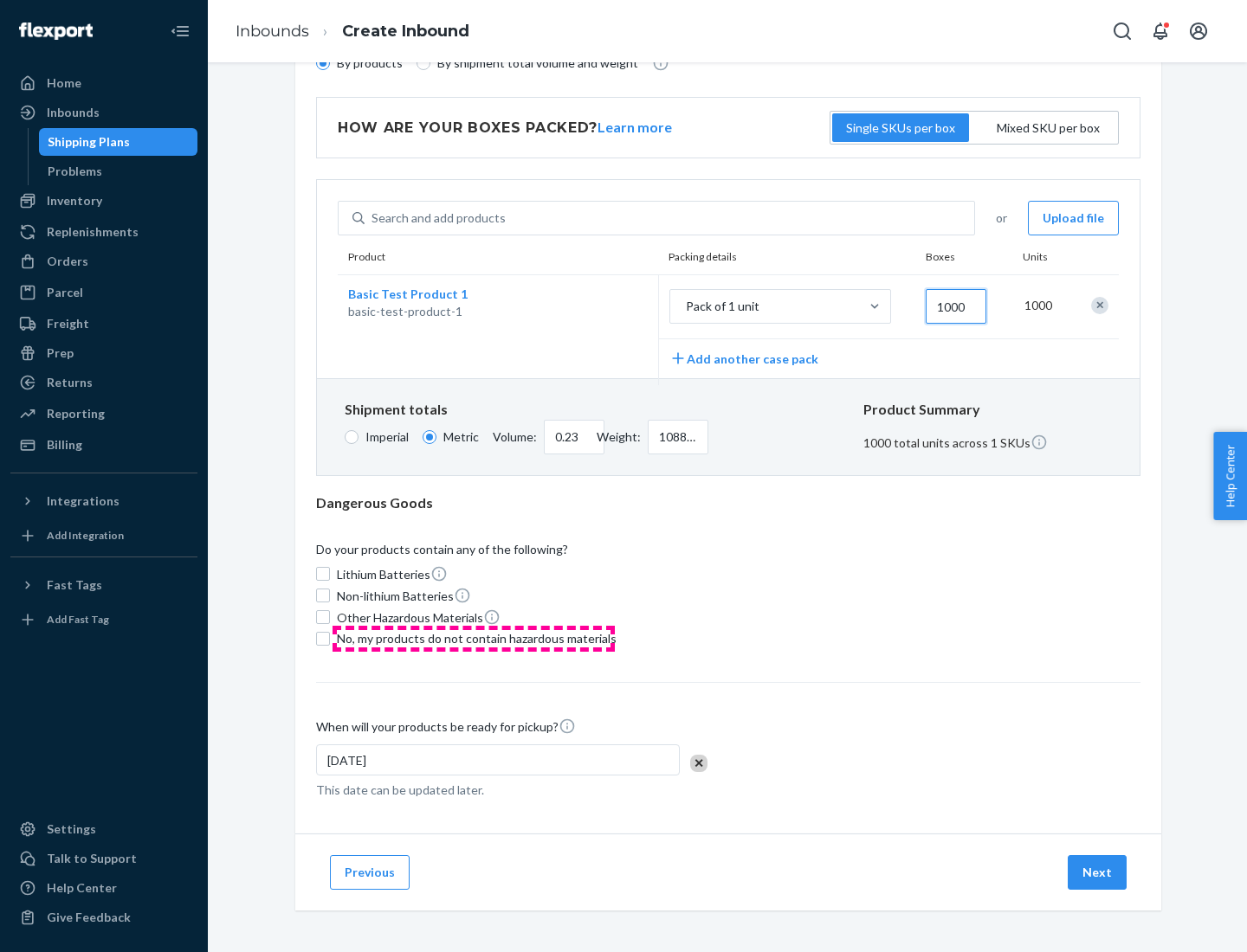
type input "1000"
click at [473, 638] on span "No, my products do not contain hazardous materials" at bounding box center [477, 639] width 280 height 17
click at [330, 638] on input "No, my products do not contain hazardous materials" at bounding box center [323, 639] width 14 height 14
checkbox input "true"
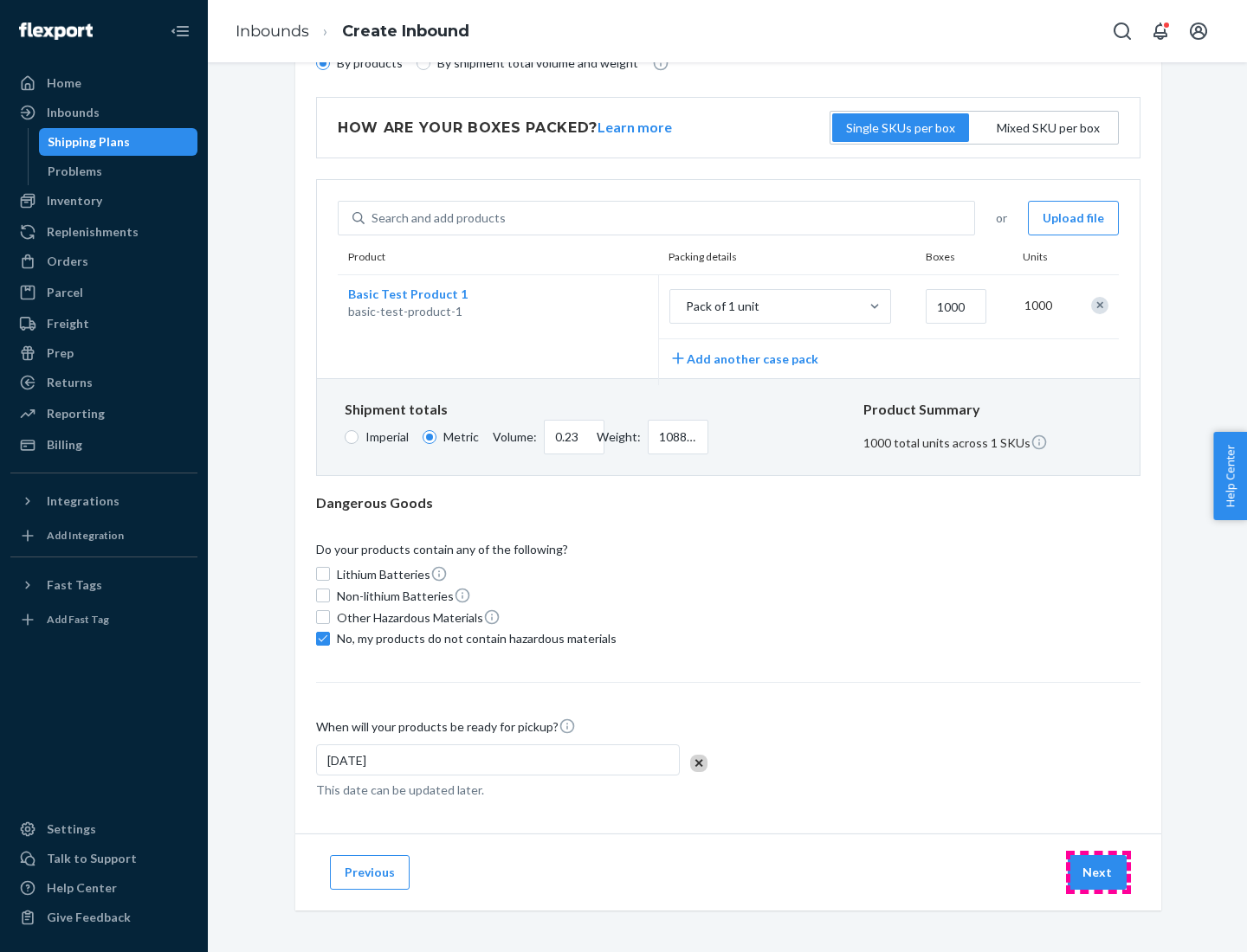
click at [1098, 872] on button "Next" at bounding box center [1097, 873] width 59 height 35
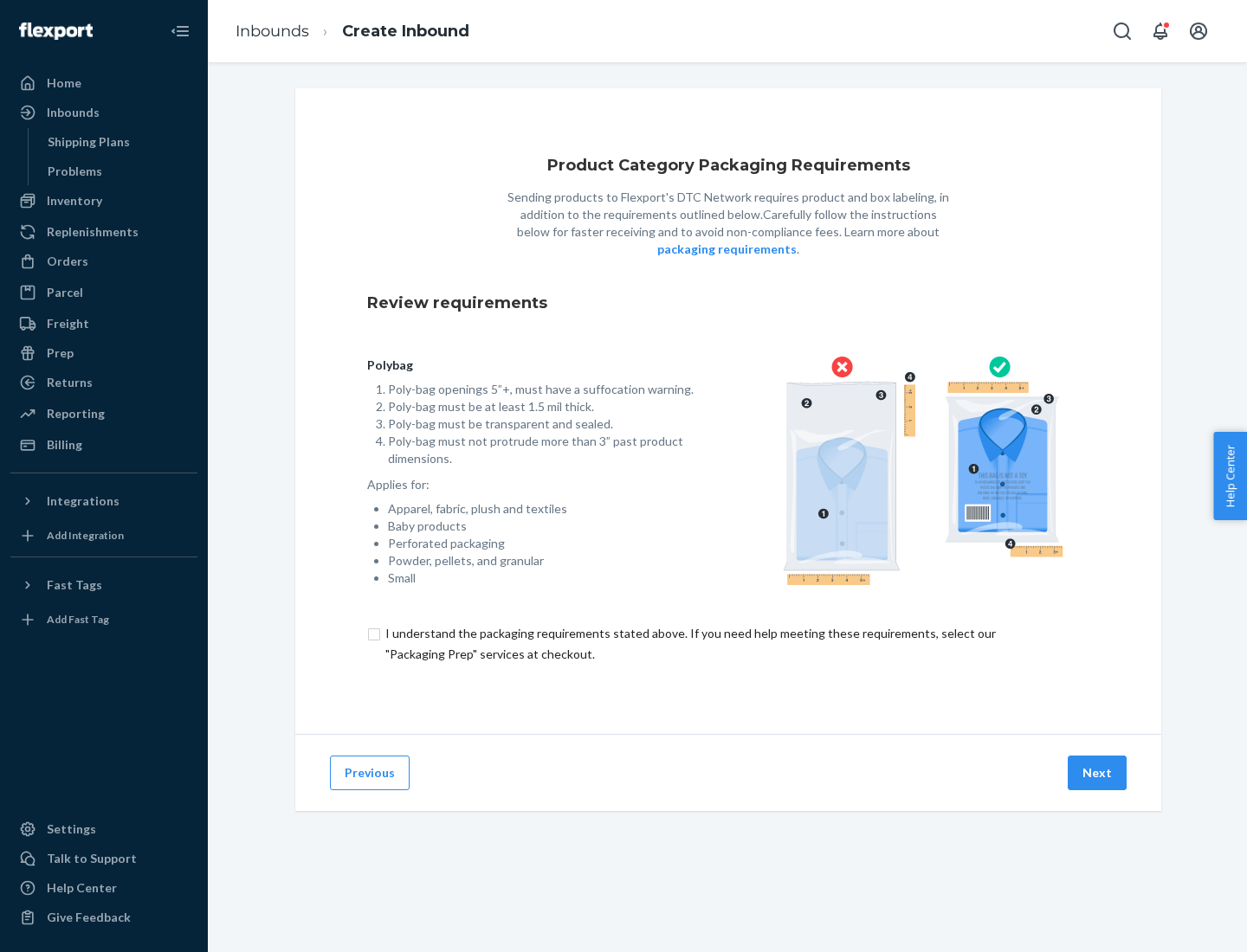
click at [728, 643] on input "checkbox" at bounding box center [728, 644] width 722 height 42
checkbox input "true"
click at [1098, 772] on button "Next" at bounding box center [1097, 773] width 59 height 35
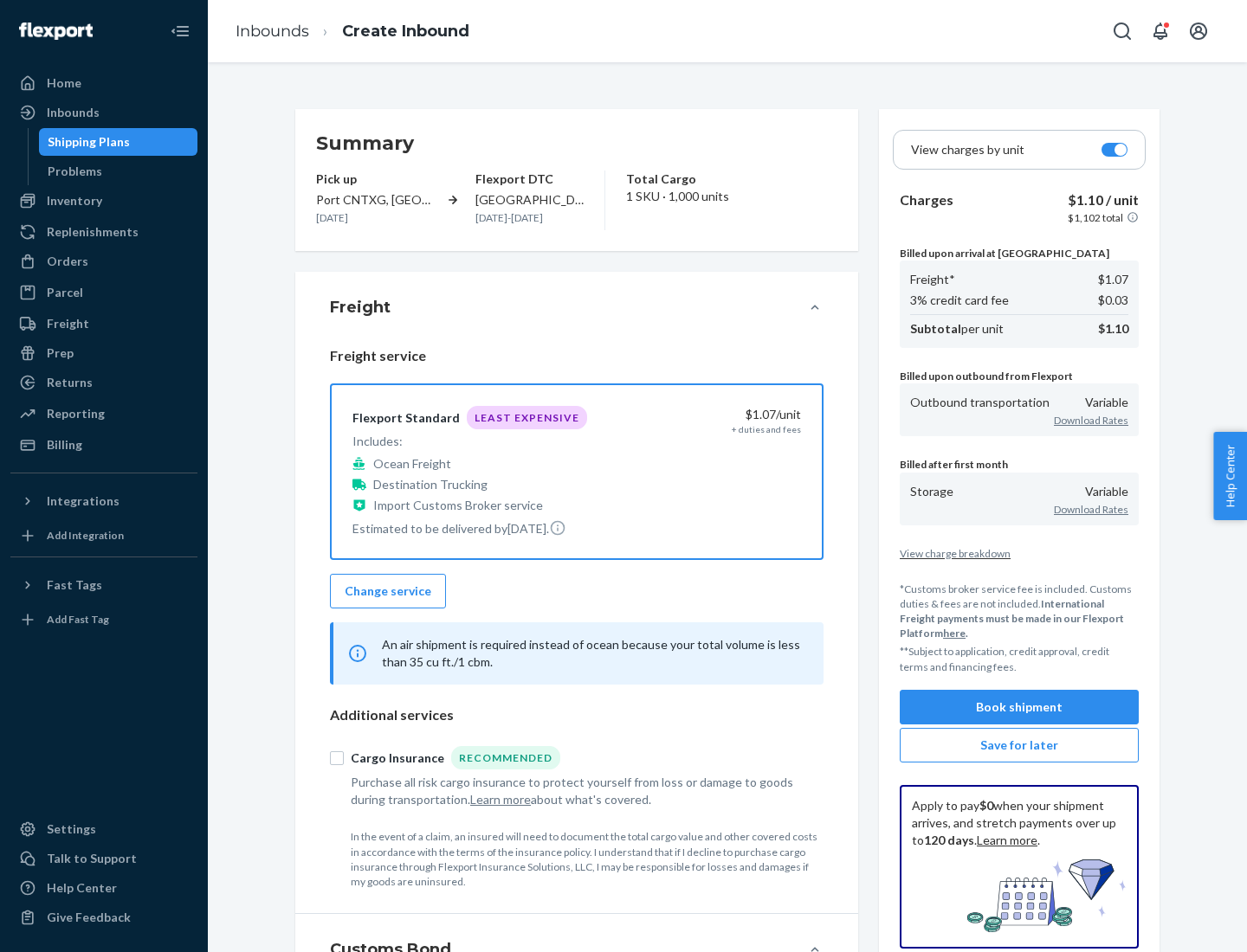
scroll to position [200, 0]
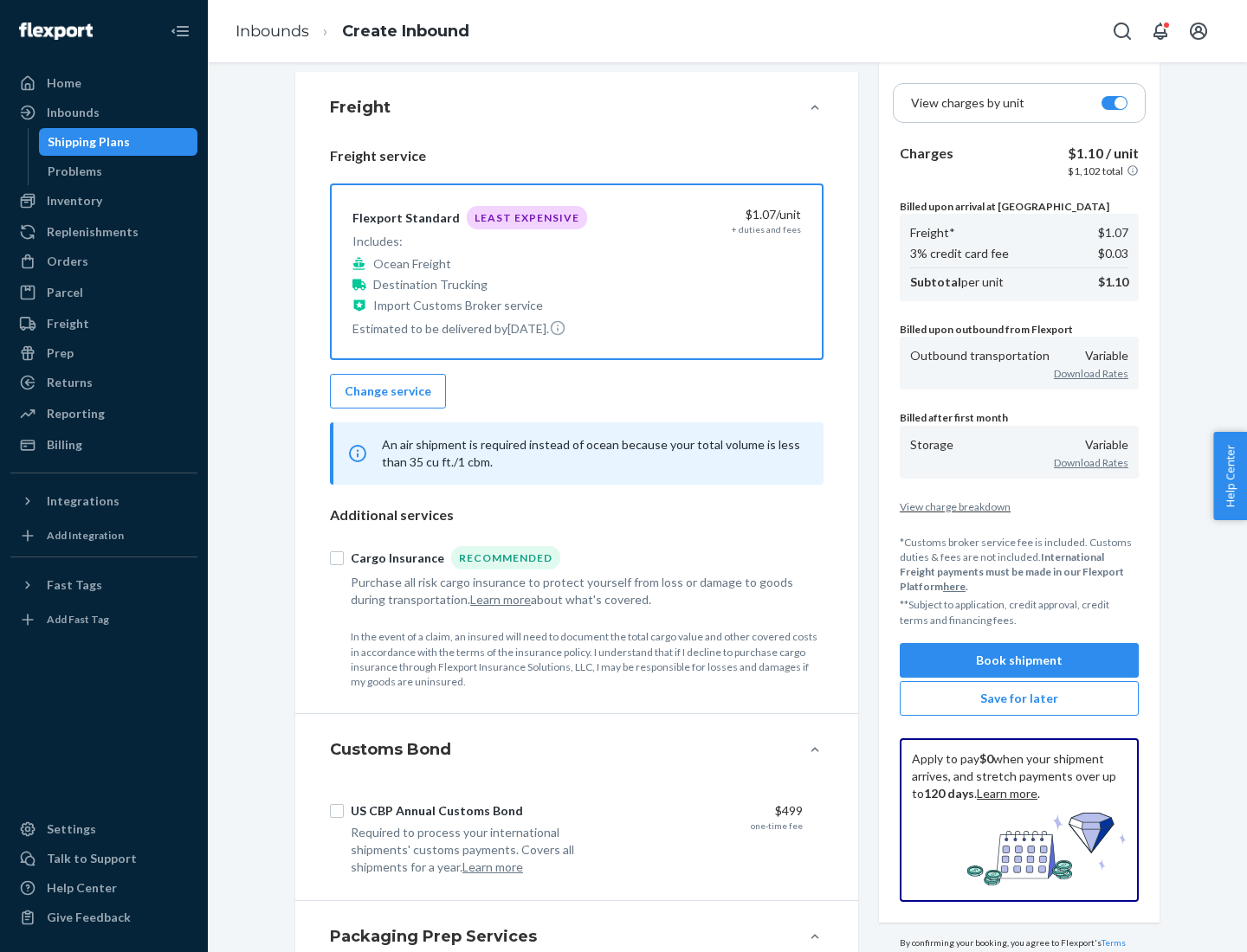
click at [1019, 660] on button "Book shipment" at bounding box center [1019, 661] width 239 height 35
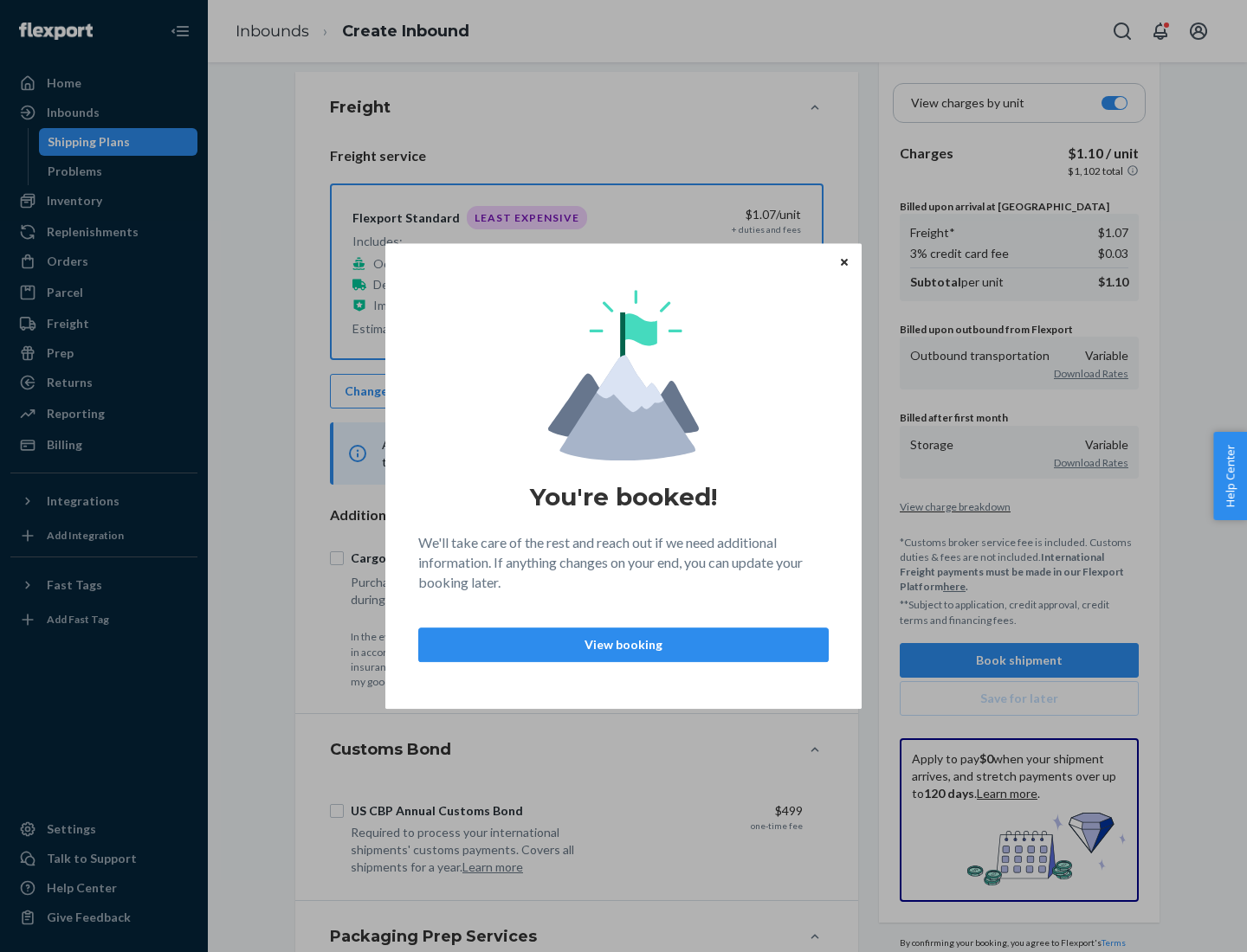
click at [624, 644] on p "View booking" at bounding box center [623, 645] width 381 height 17
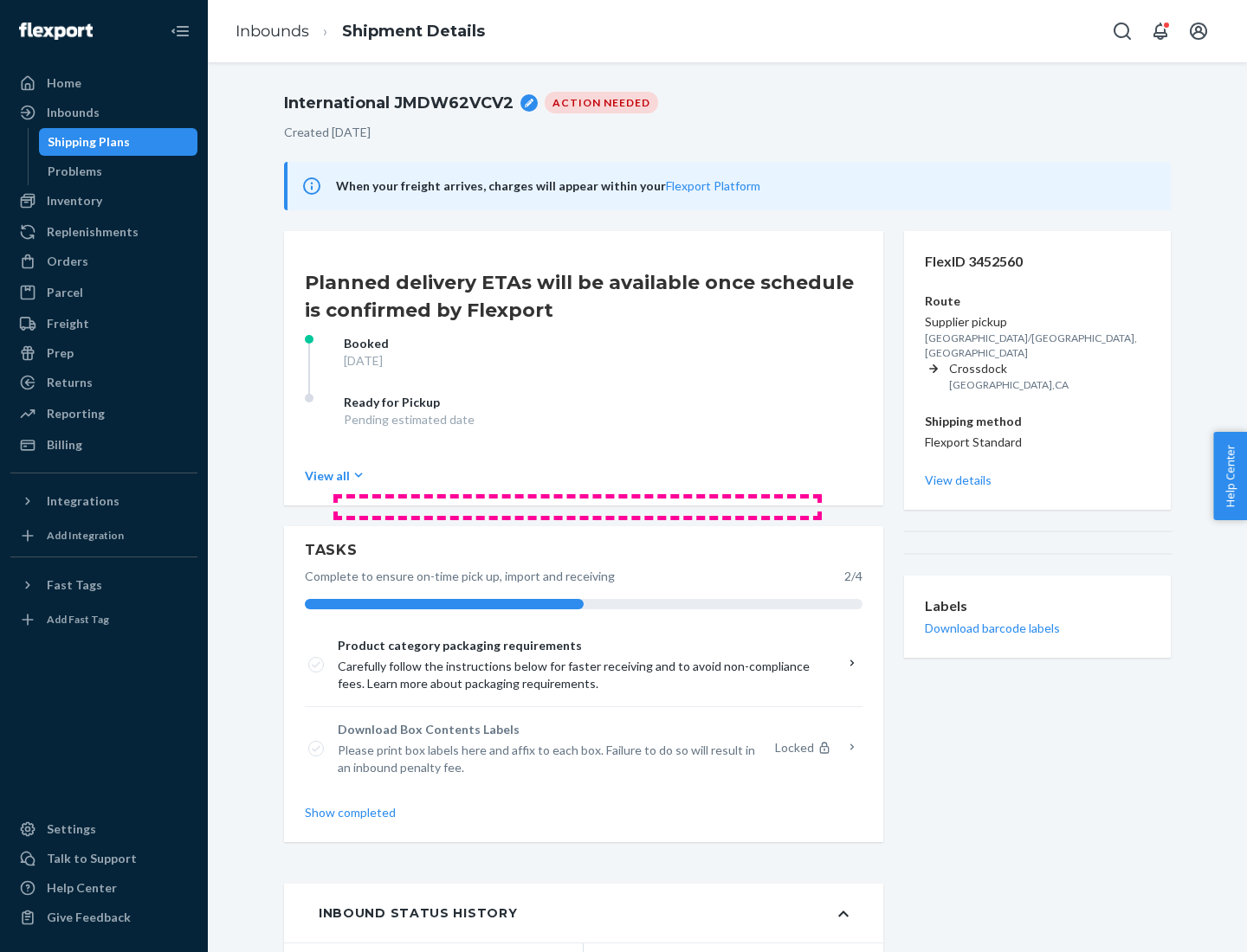
scroll to position [138, 0]
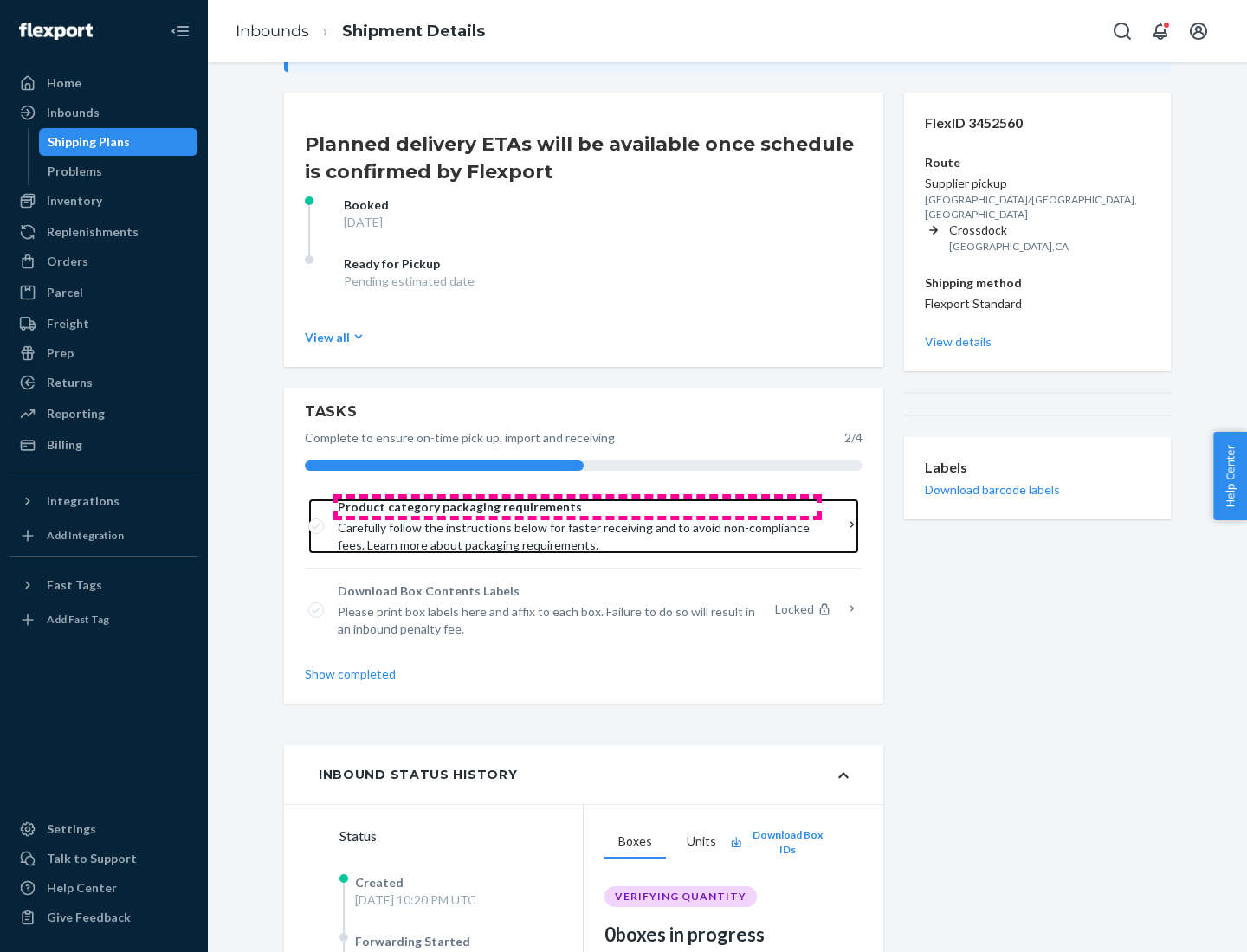
click at [577, 507] on span "Product category packaging requirements" at bounding box center [577, 507] width 480 height 17
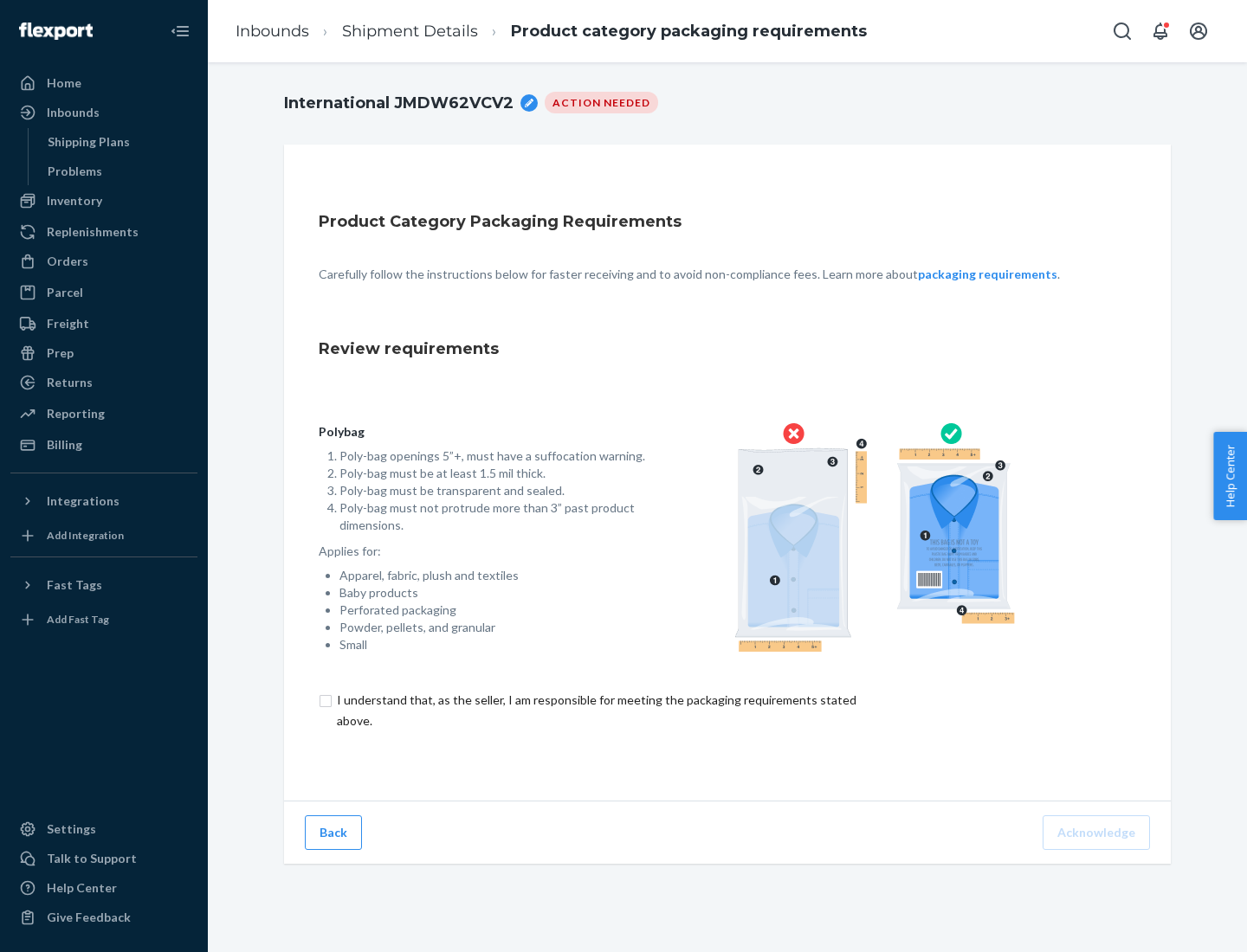
click at [595, 710] on input "checkbox" at bounding box center [606, 711] width 575 height 42
checkbox input "true"
click at [1098, 832] on button "Acknowledge" at bounding box center [1096, 833] width 107 height 35
